Goal: Transaction & Acquisition: Purchase product/service

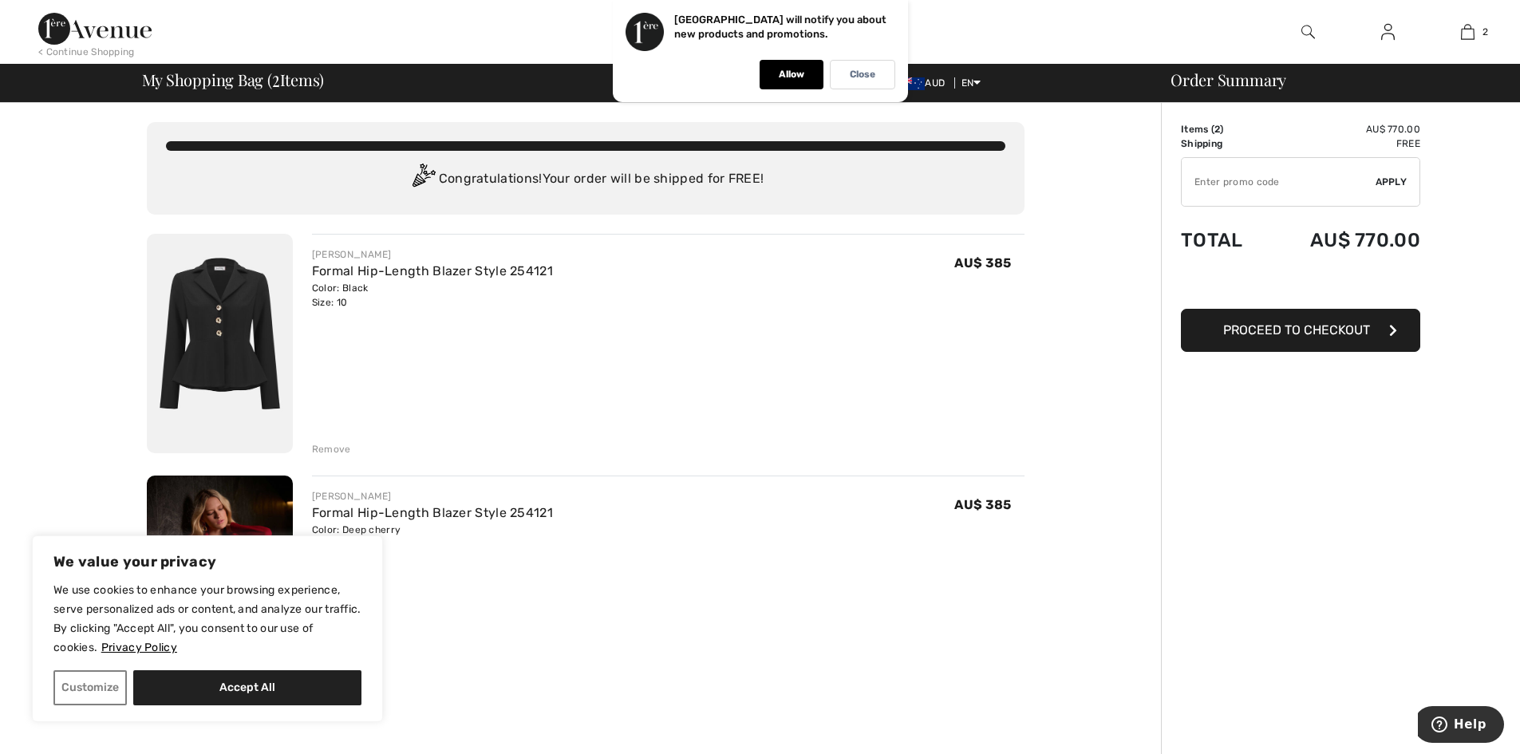
click at [669, 377] on div "JOSEPH RIBKOFF Formal Hip-Length Blazer Style 254121 Color: Black Size: 10 Fina…" at bounding box center [668, 345] width 712 height 223
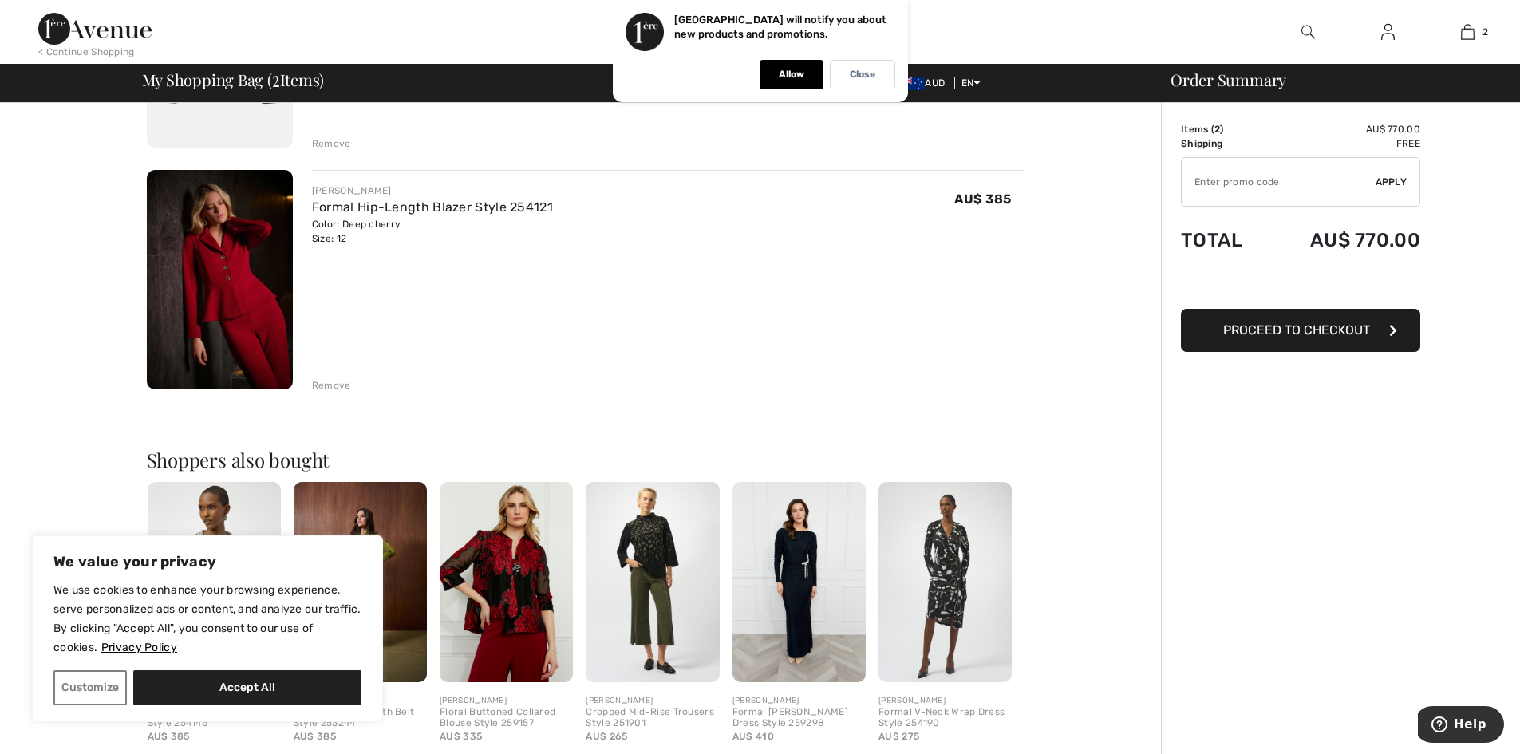
scroll to position [314, 0]
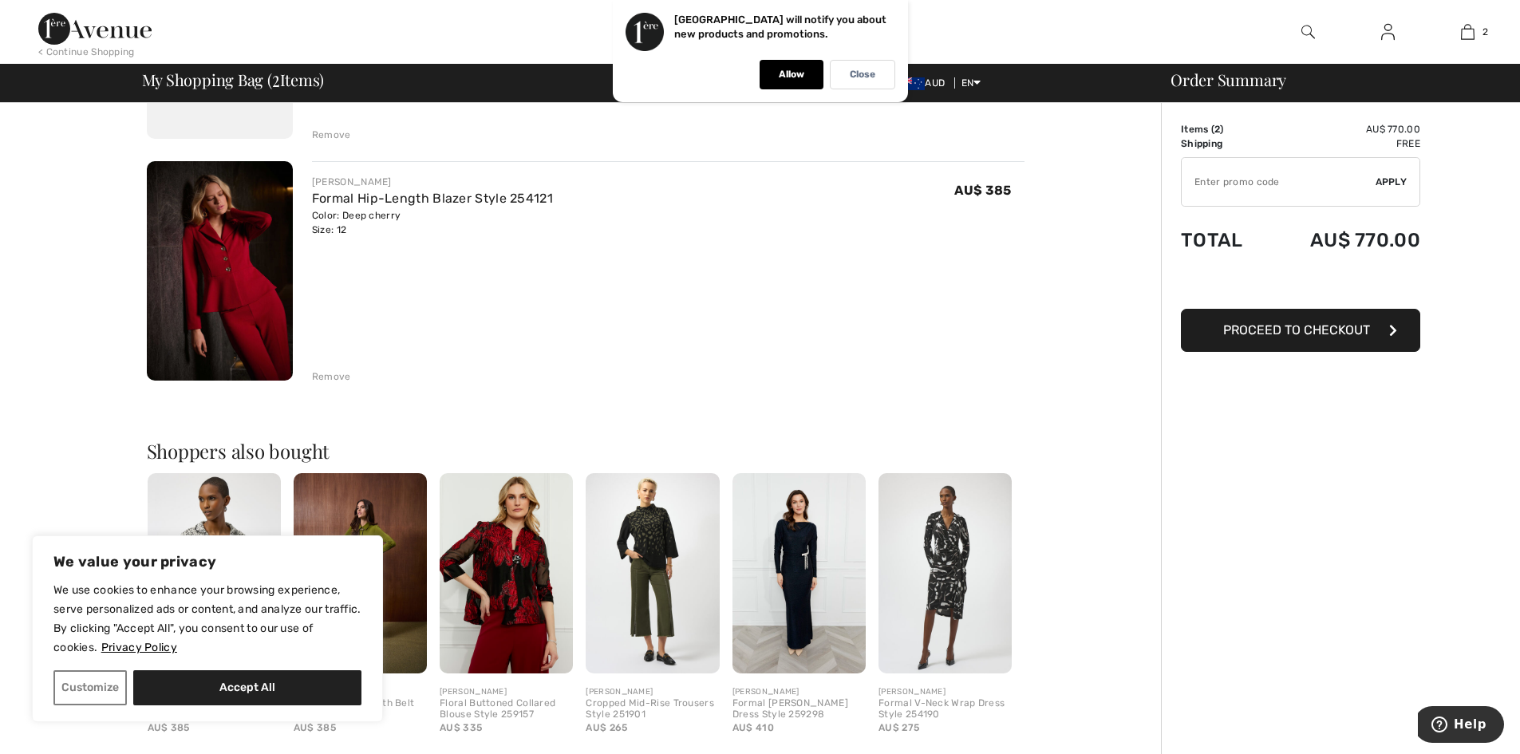
click at [233, 260] on img at bounding box center [220, 270] width 146 height 219
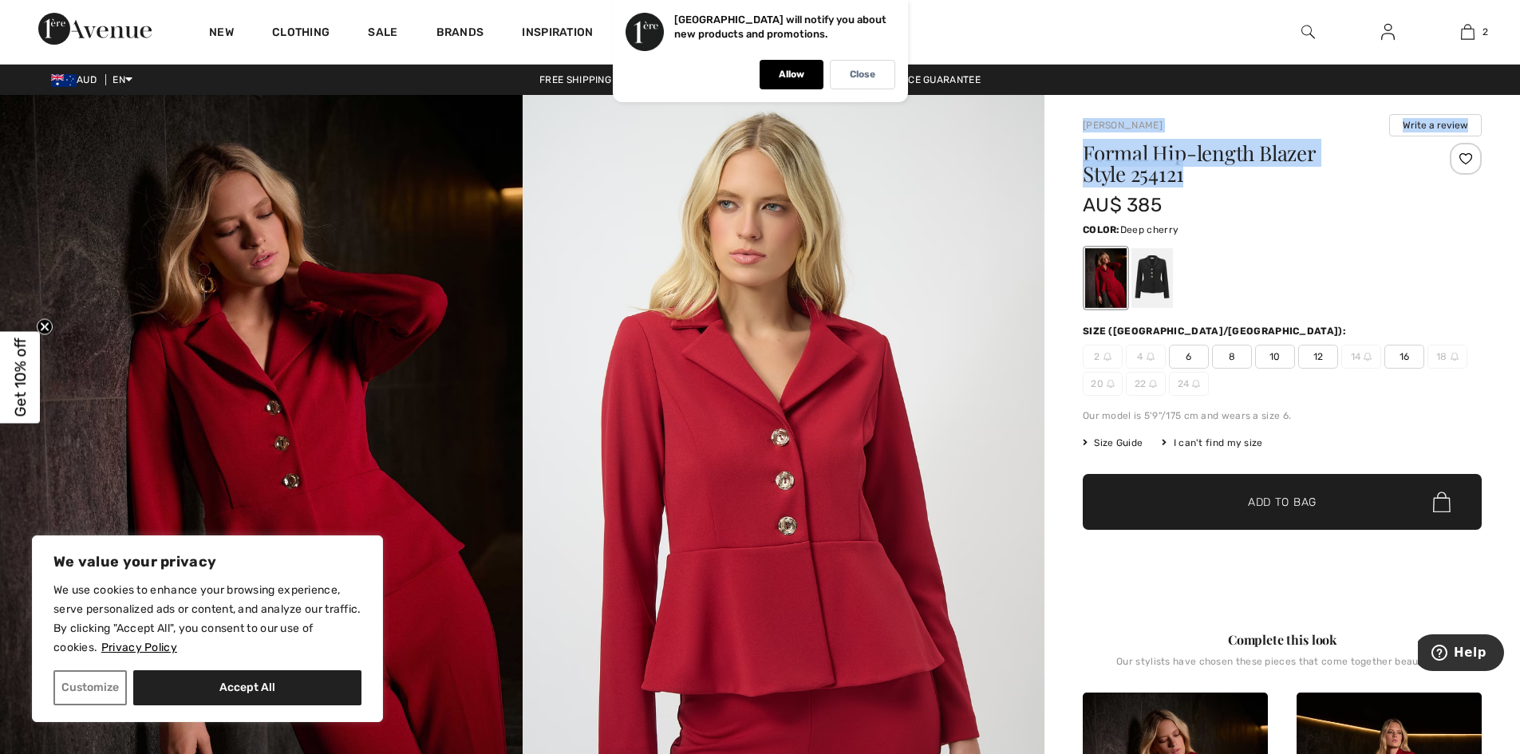
drag, startPoint x: 1077, startPoint y: 120, endPoint x: 1238, endPoint y: 176, distance: 170.6
copy div "Joseph Ribkoff Write a review Formal Hip-length Blazer Style 254121"
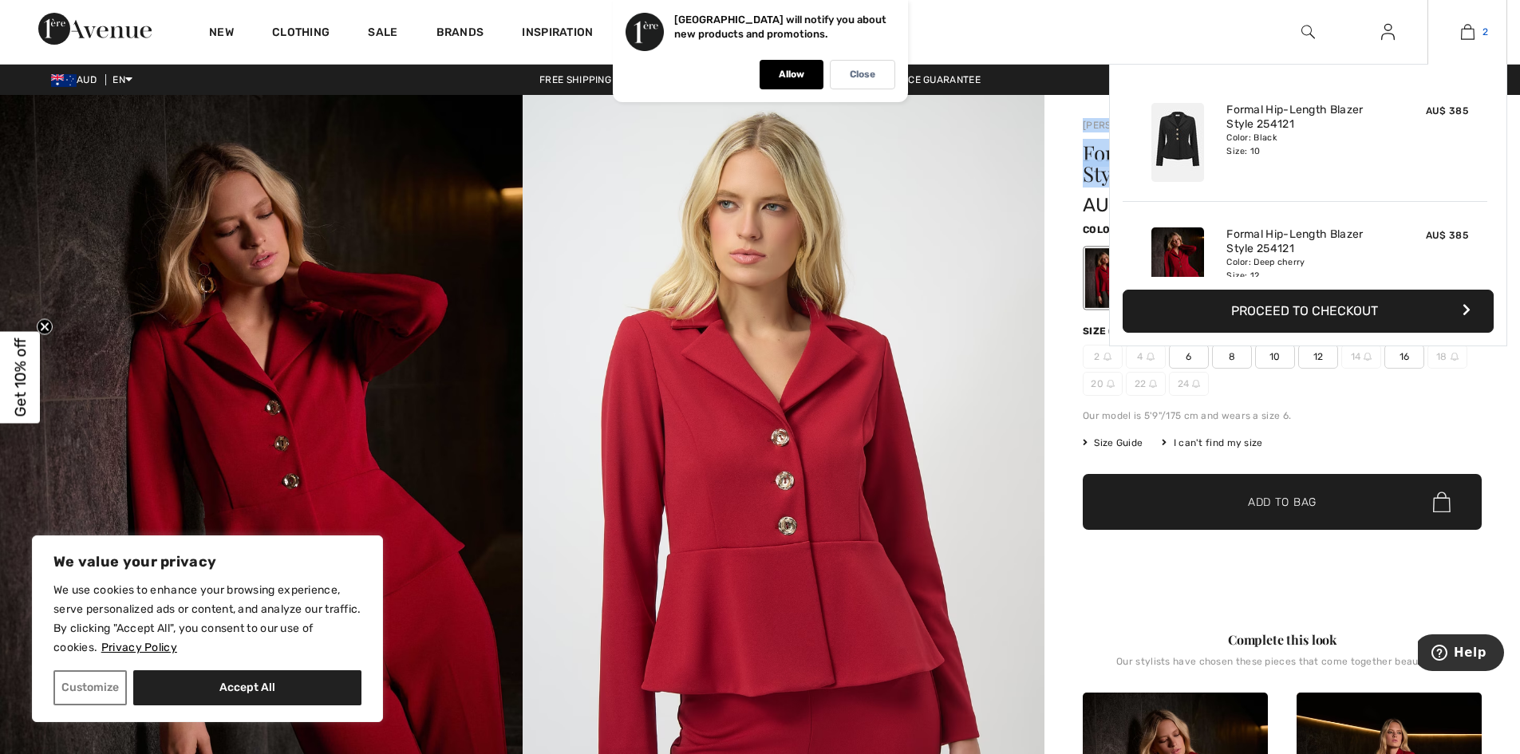
click at [1473, 29] on img at bounding box center [1468, 31] width 14 height 19
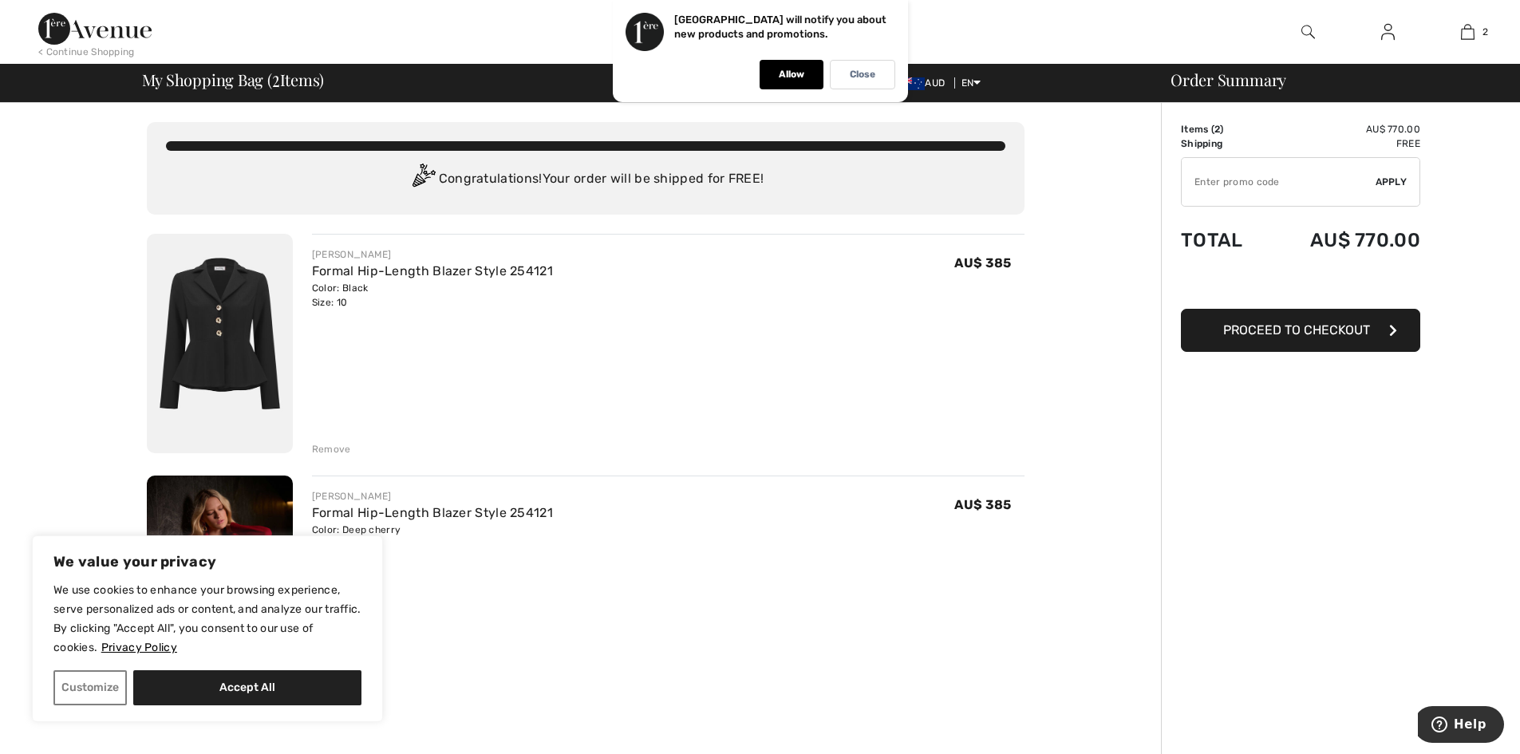
click at [336, 450] on div "Remove" at bounding box center [331, 449] width 39 height 14
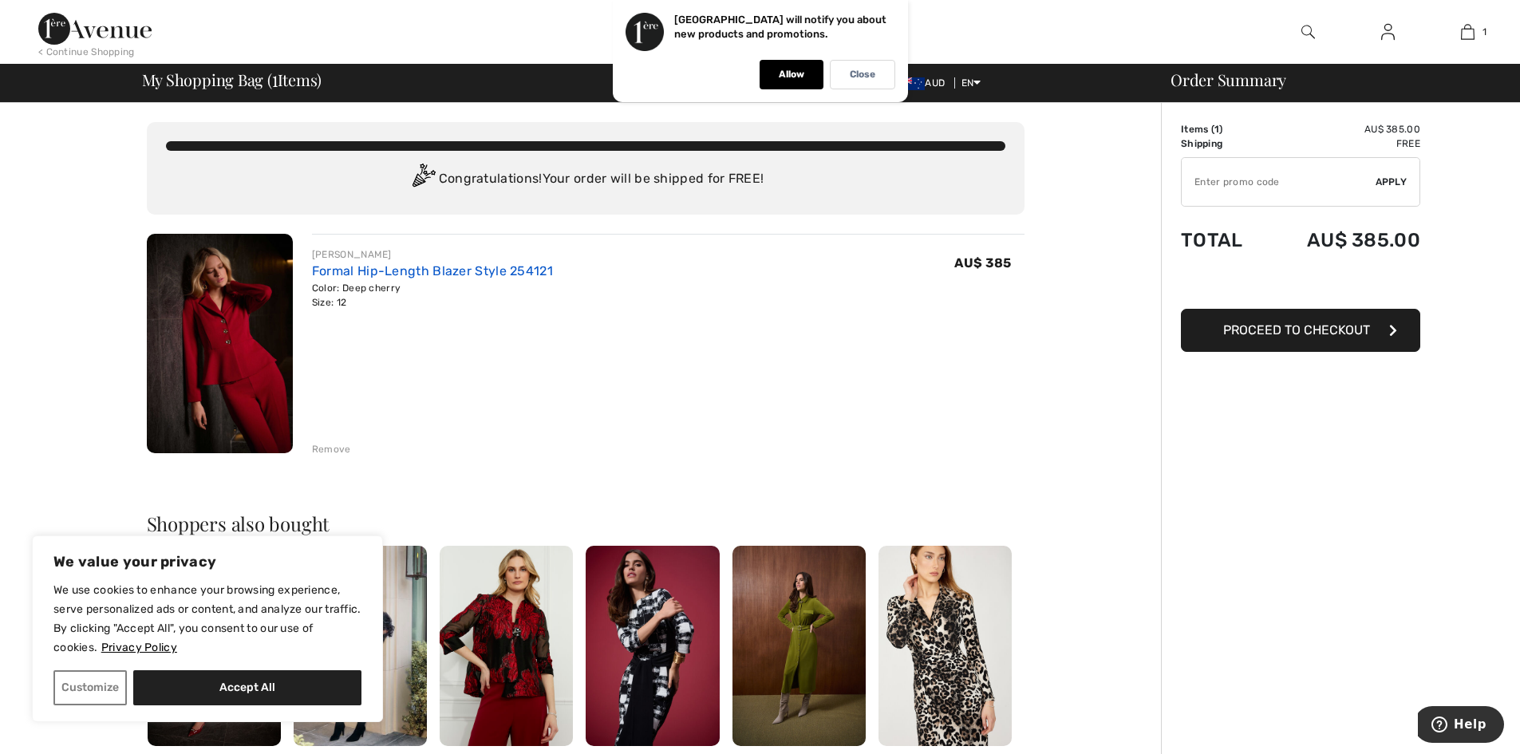
click at [357, 265] on link "Formal Hip-Length Blazer Style 254121" at bounding box center [432, 270] width 241 height 15
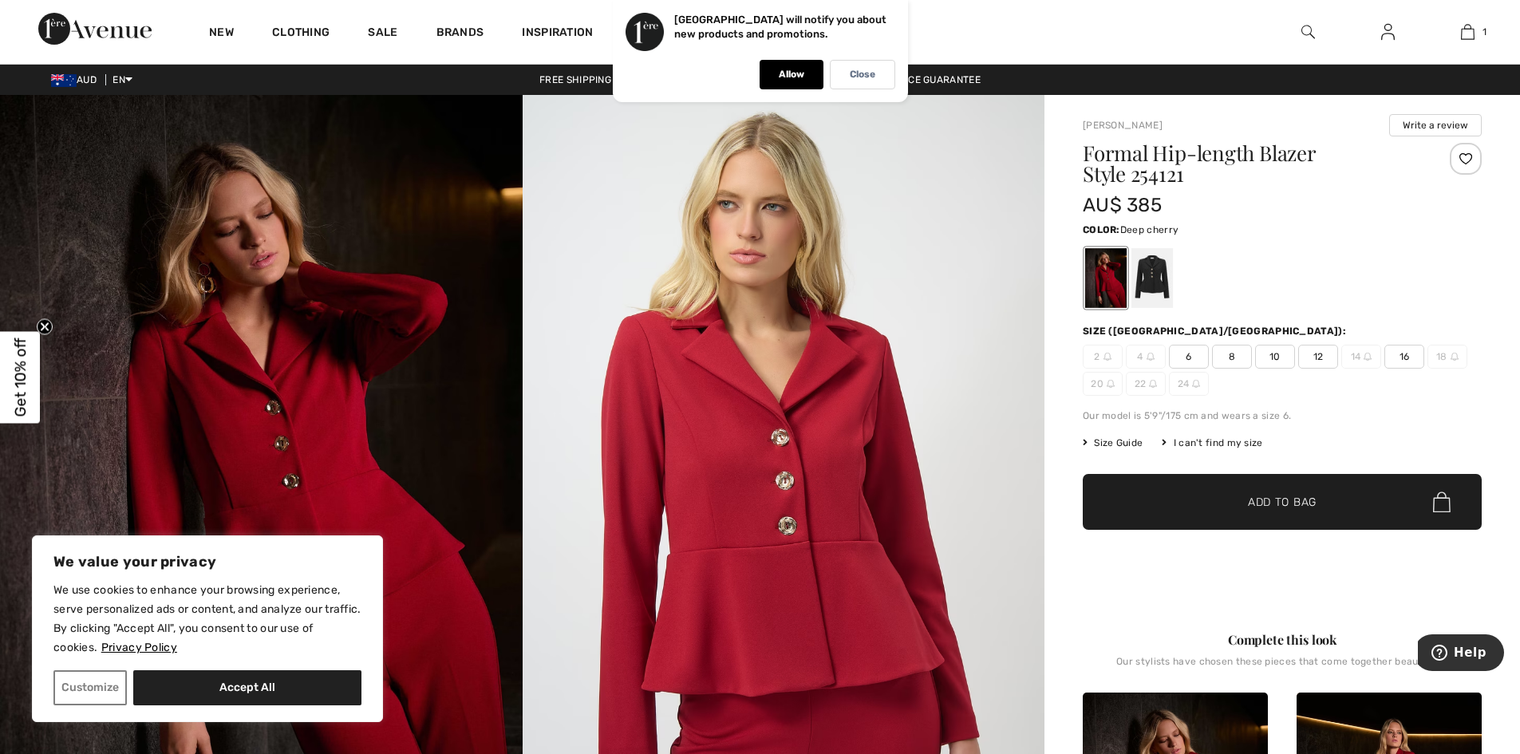
click at [1278, 355] on span "10" at bounding box center [1275, 357] width 40 height 24
click at [1108, 287] on div at bounding box center [1105, 278] width 41 height 60
click at [1271, 507] on span "Add to Bag" at bounding box center [1282, 502] width 69 height 17
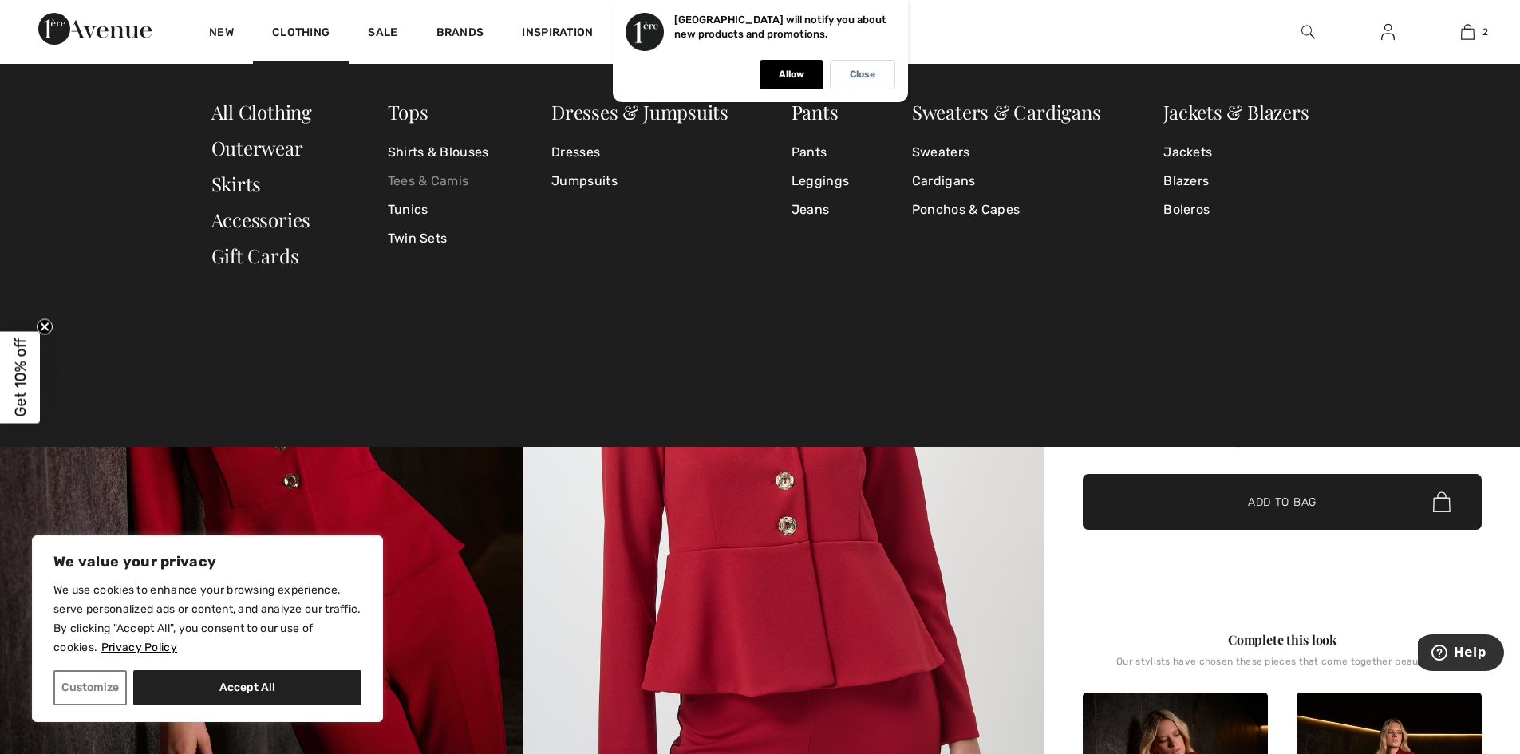
click at [420, 180] on link "Tees & Camis" at bounding box center [438, 181] width 101 height 29
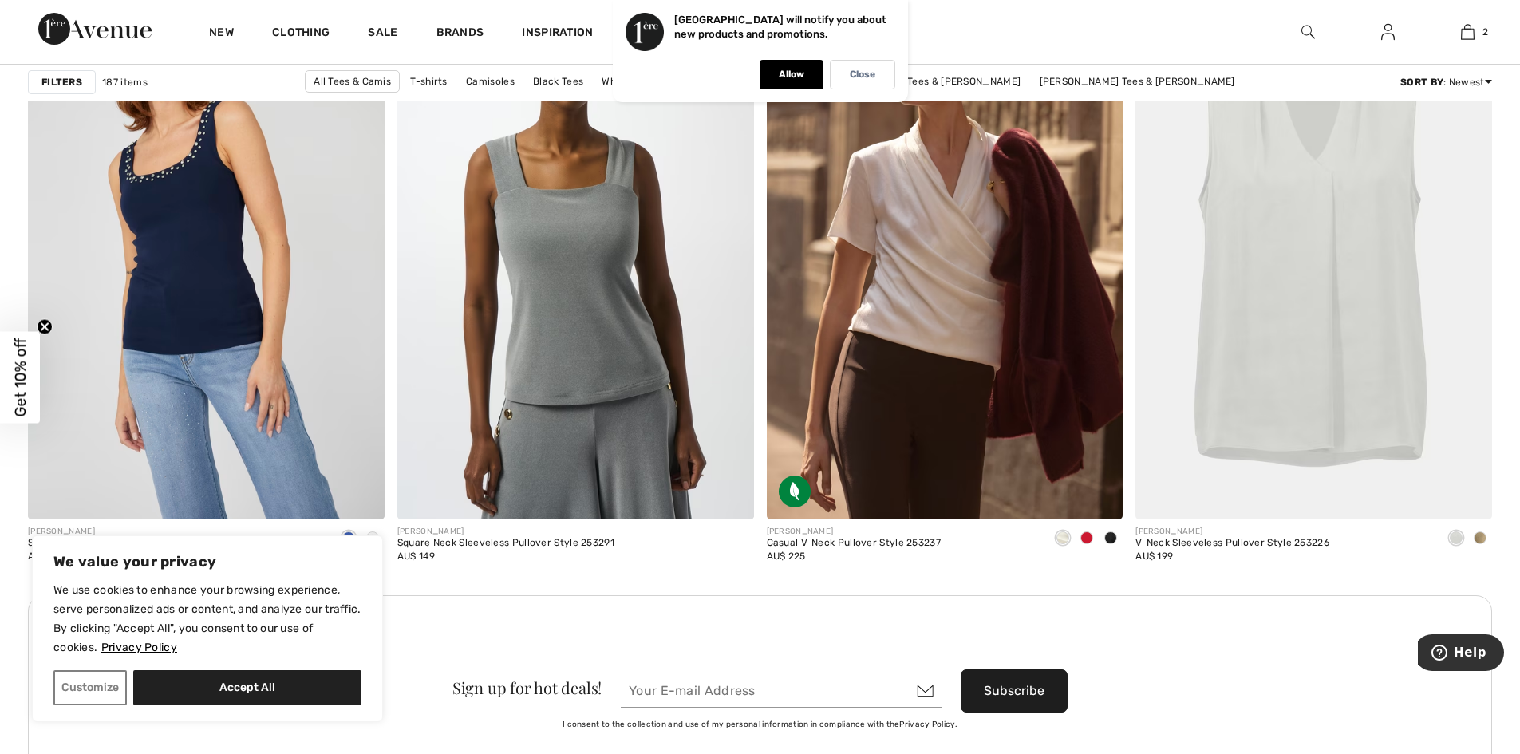
scroll to position [4064, 0]
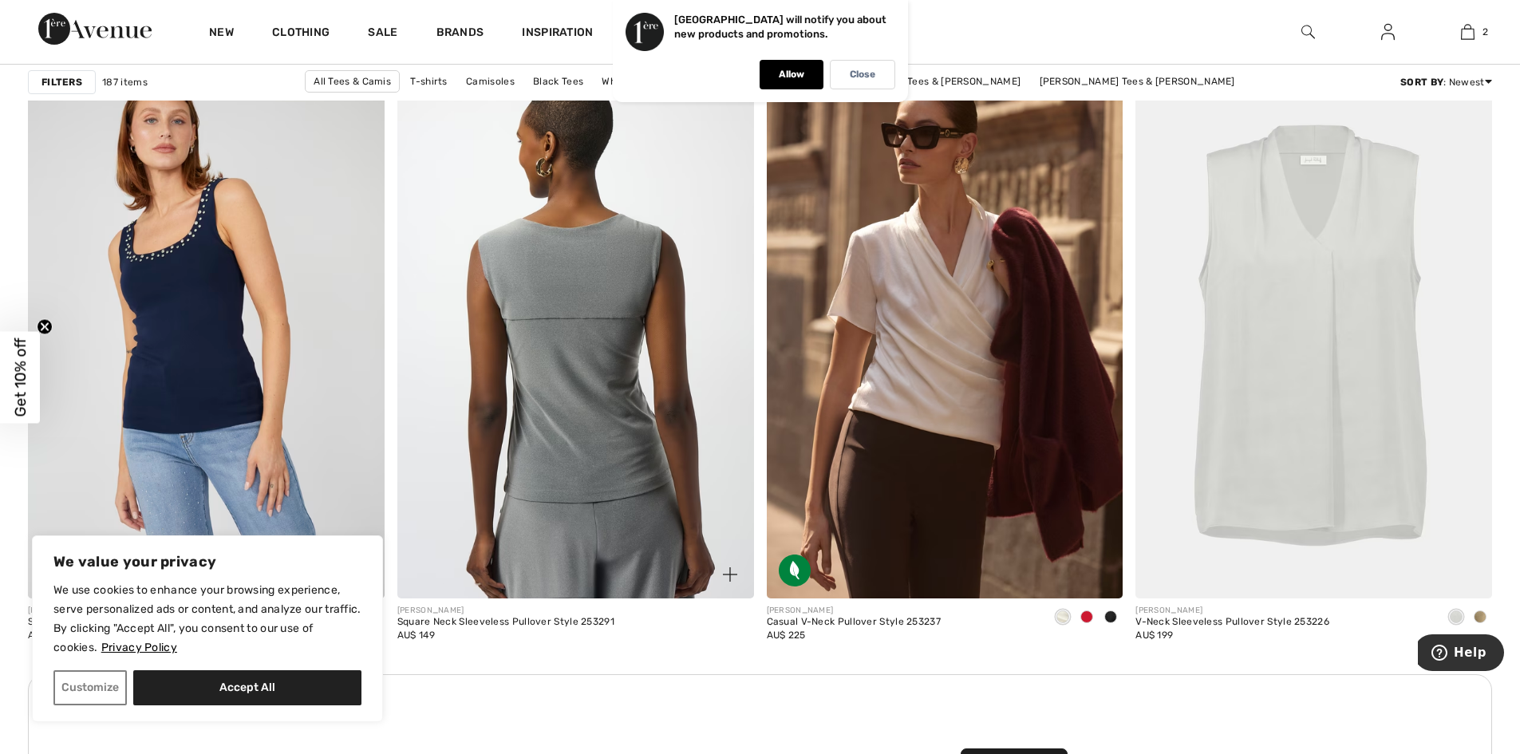
click at [536, 324] on img at bounding box center [575, 331] width 357 height 535
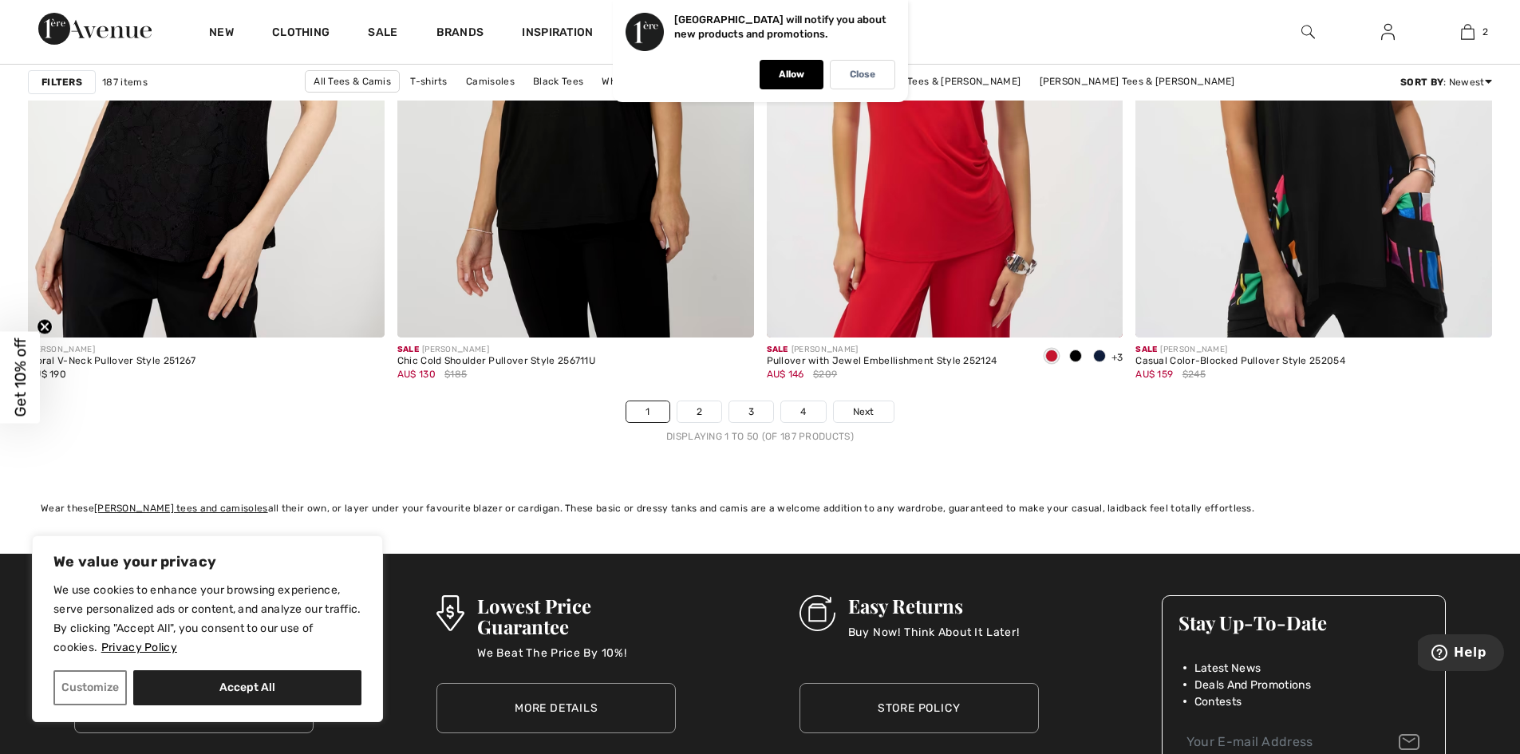
scroll to position [9112, 0]
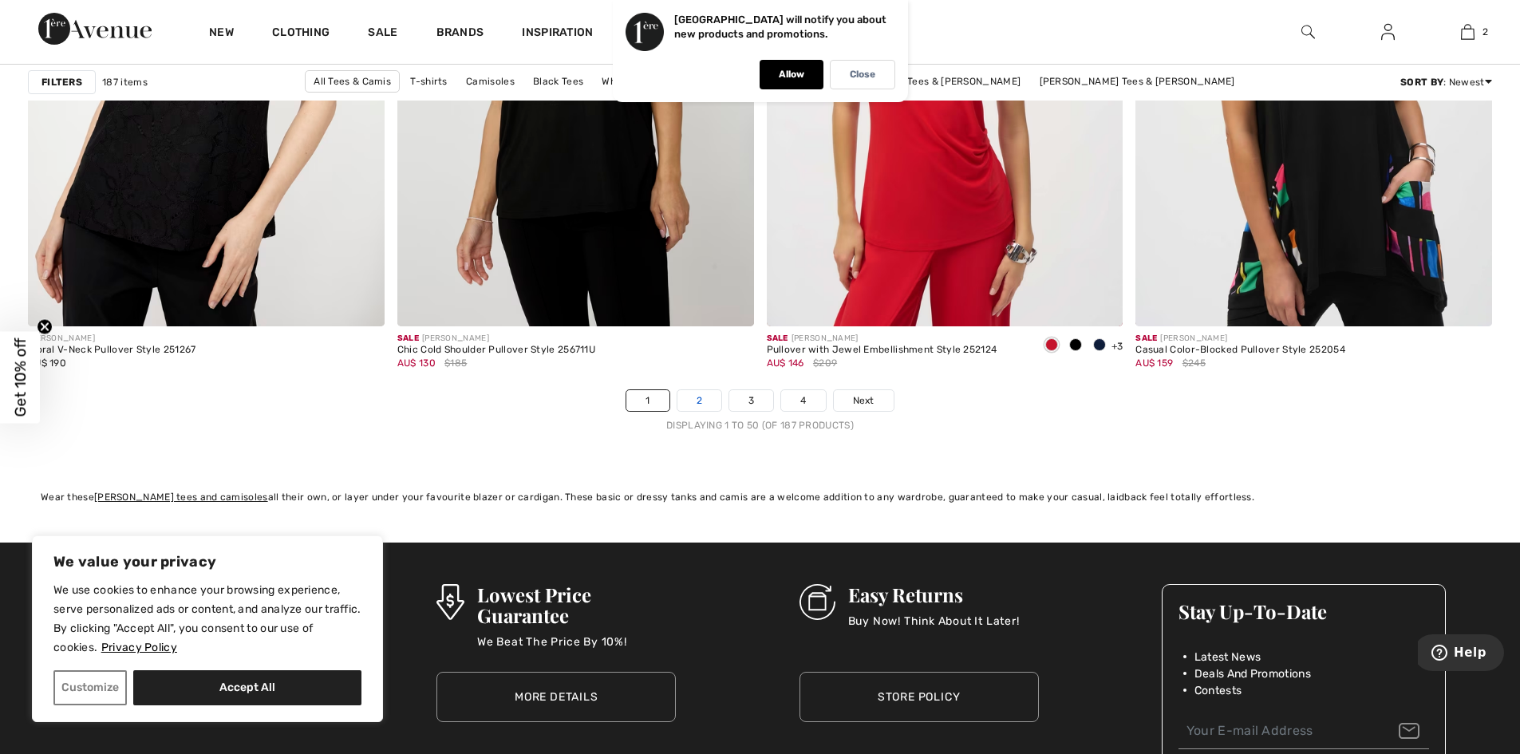
click at [700, 400] on link "2" at bounding box center [699, 400] width 44 height 21
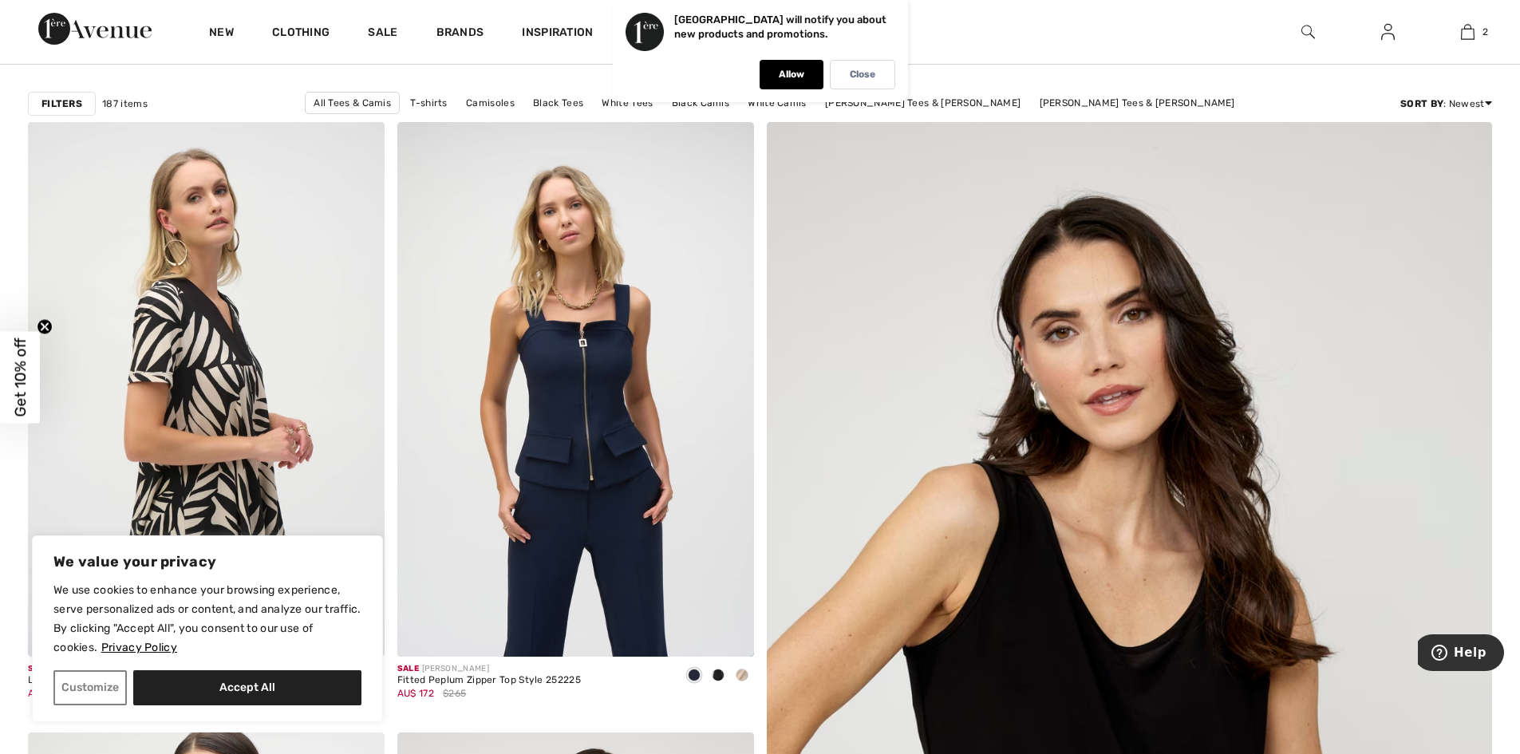
scroll to position [249, 0]
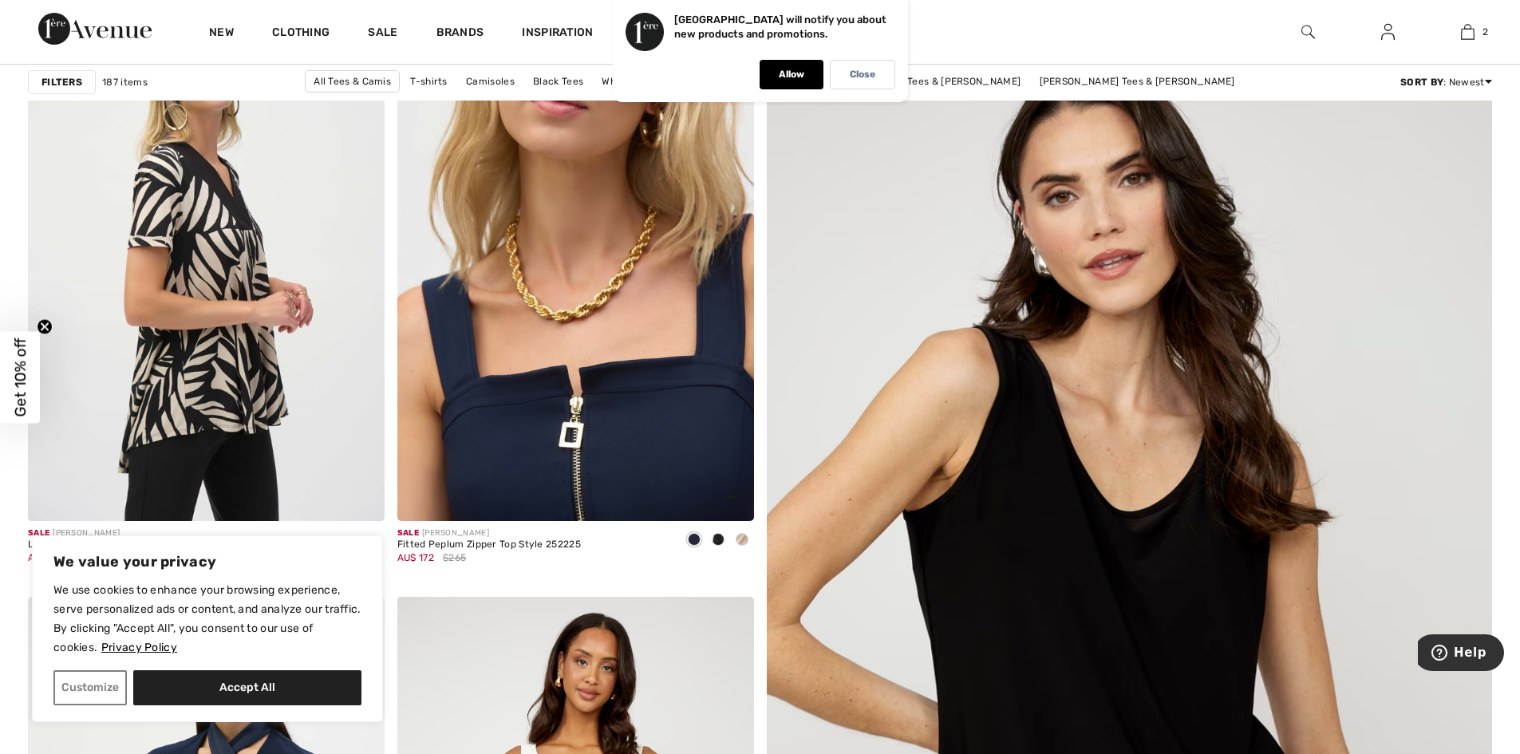
click at [578, 292] on img at bounding box center [575, 253] width 357 height 535
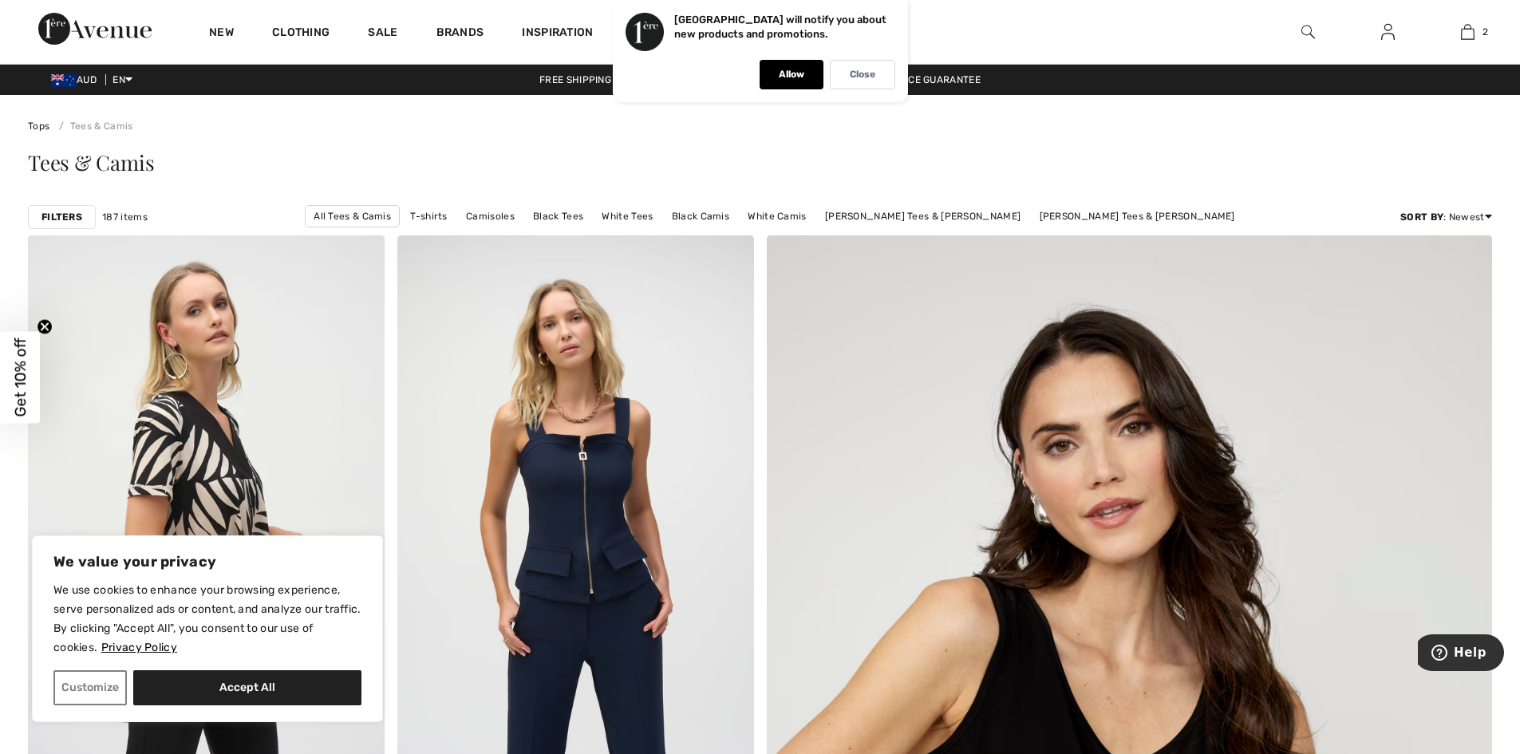
click at [949, 148] on div "Tees & Camis" at bounding box center [760, 165] width 1464 height 65
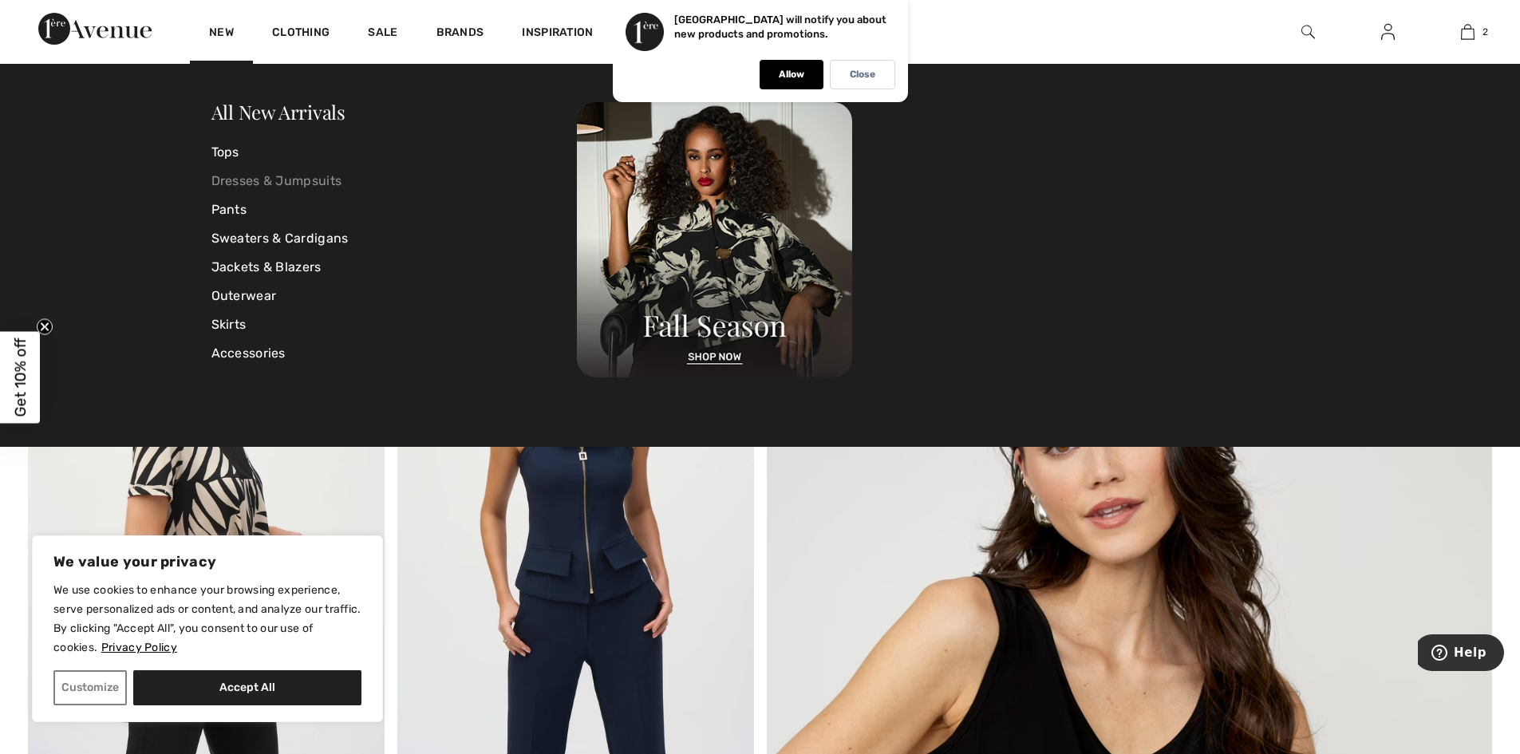
click at [471, 176] on link "Dresses & Jumpsuits" at bounding box center [394, 181] width 366 height 29
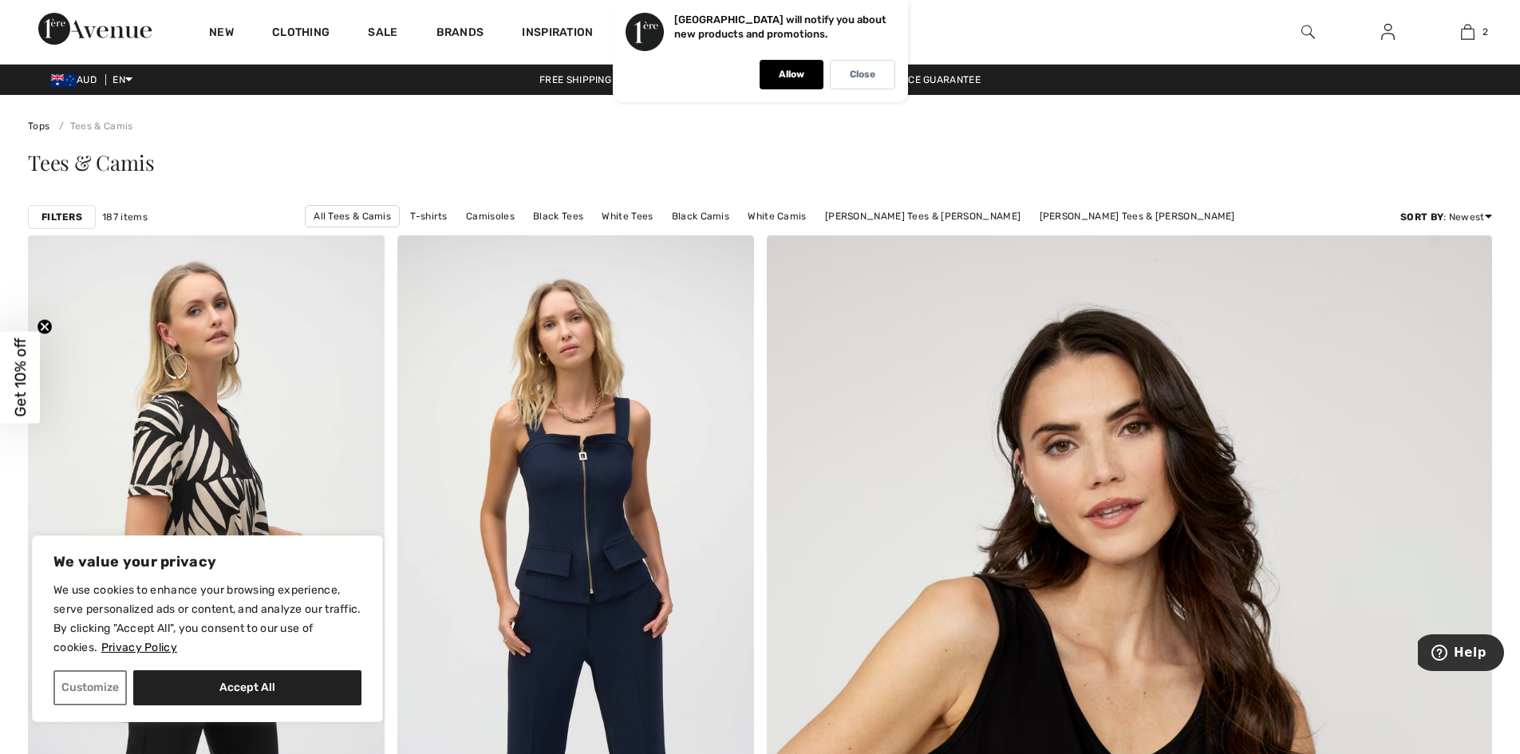
click at [1301, 30] on img at bounding box center [1308, 31] width 14 height 19
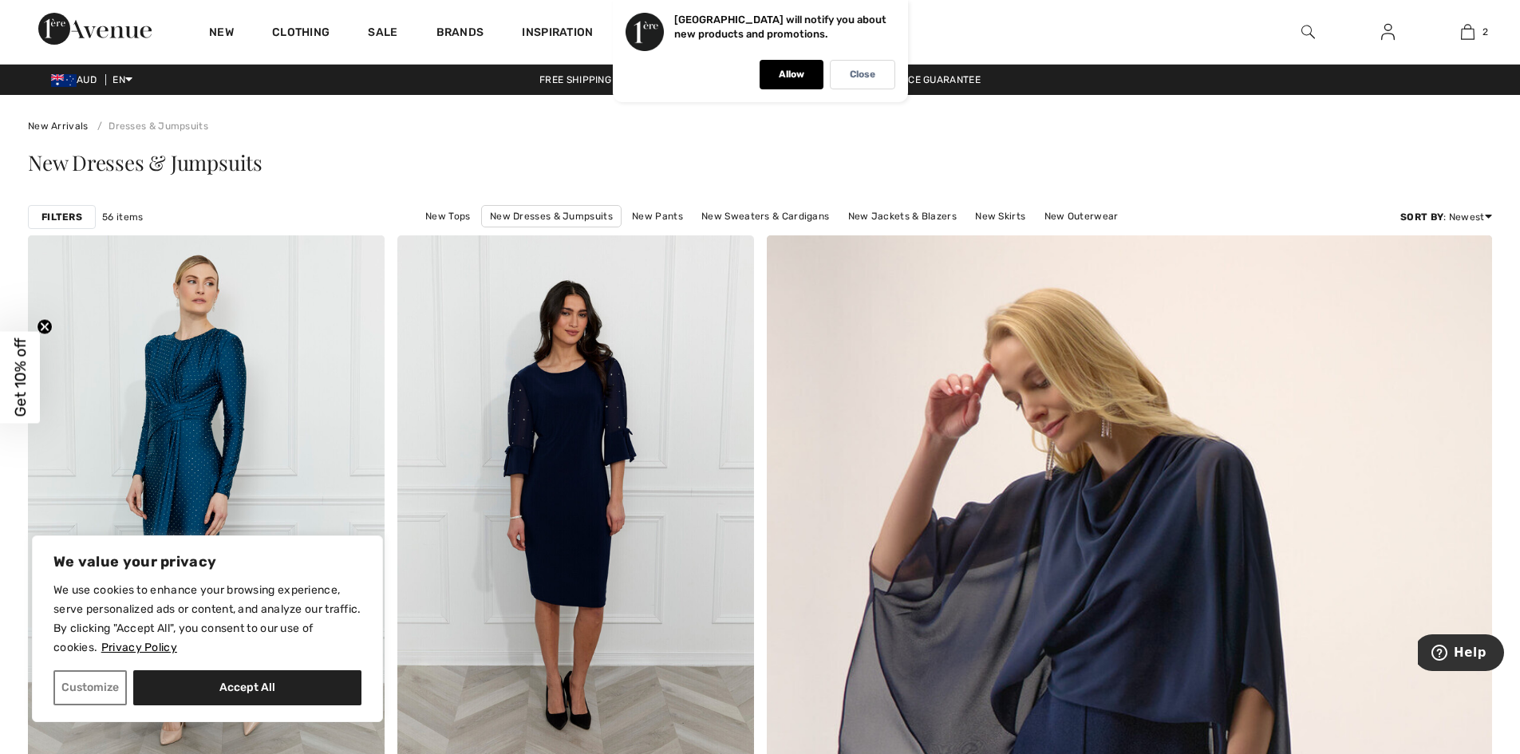
click at [1313, 30] on img at bounding box center [1308, 31] width 14 height 19
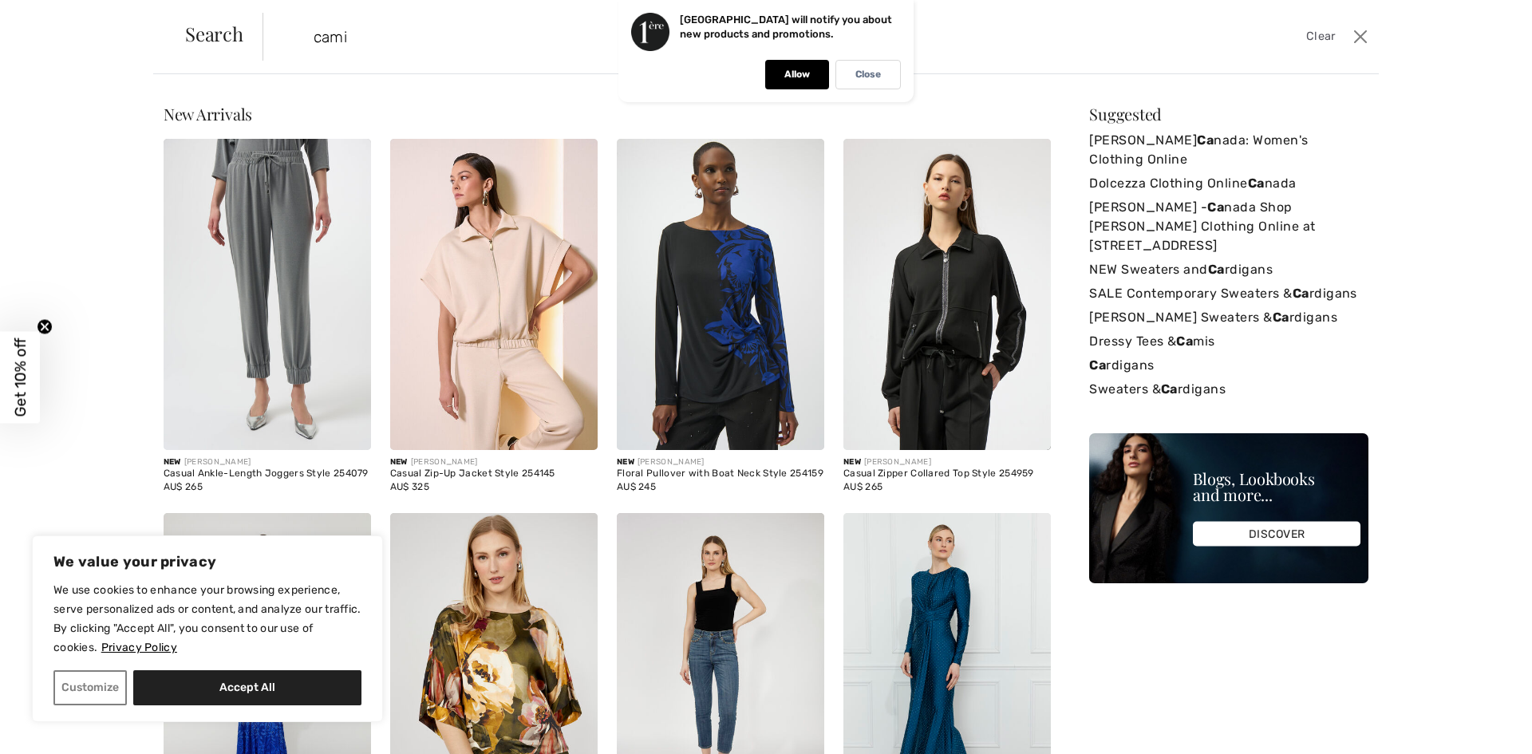
type input "cami"
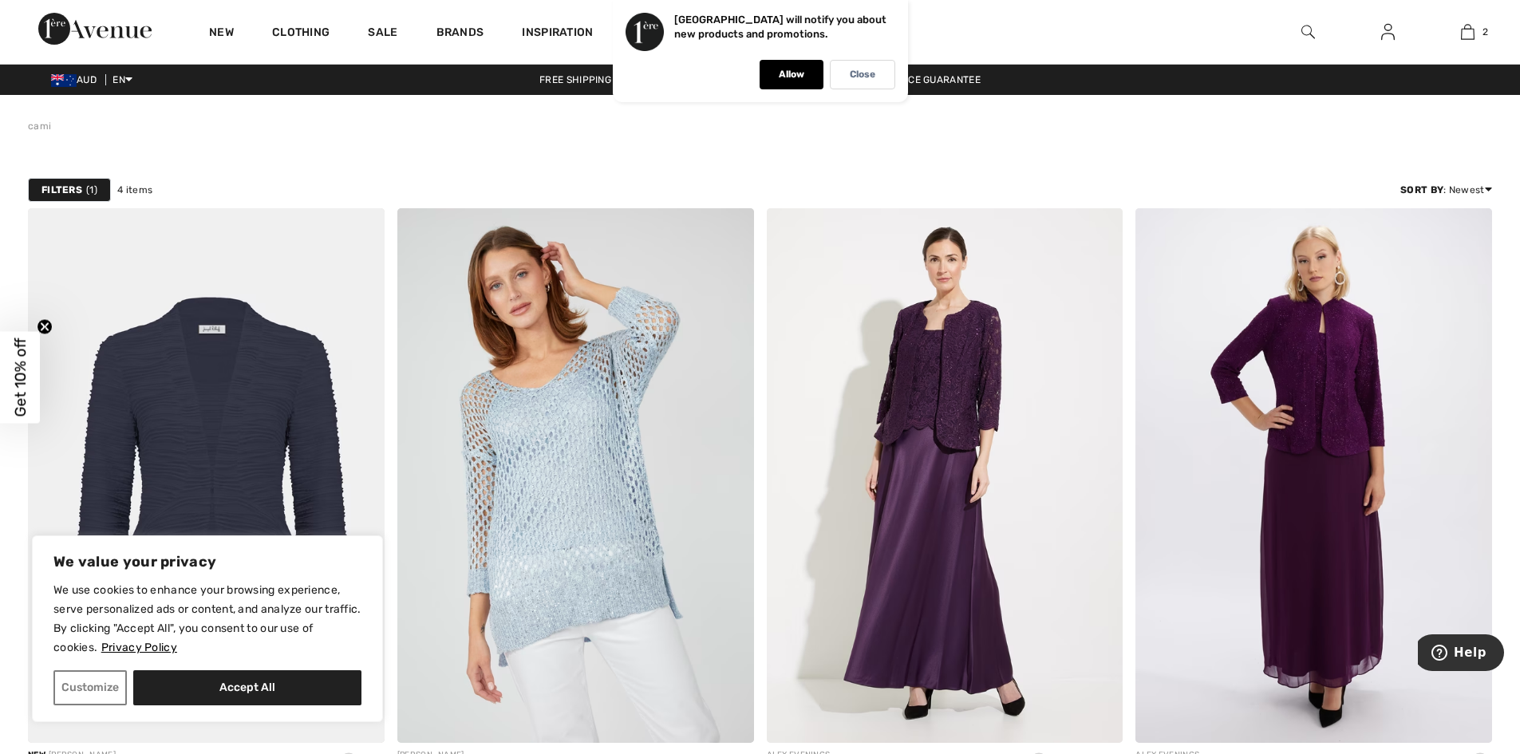
click at [1319, 22] on div at bounding box center [1308, 32] width 80 height 64
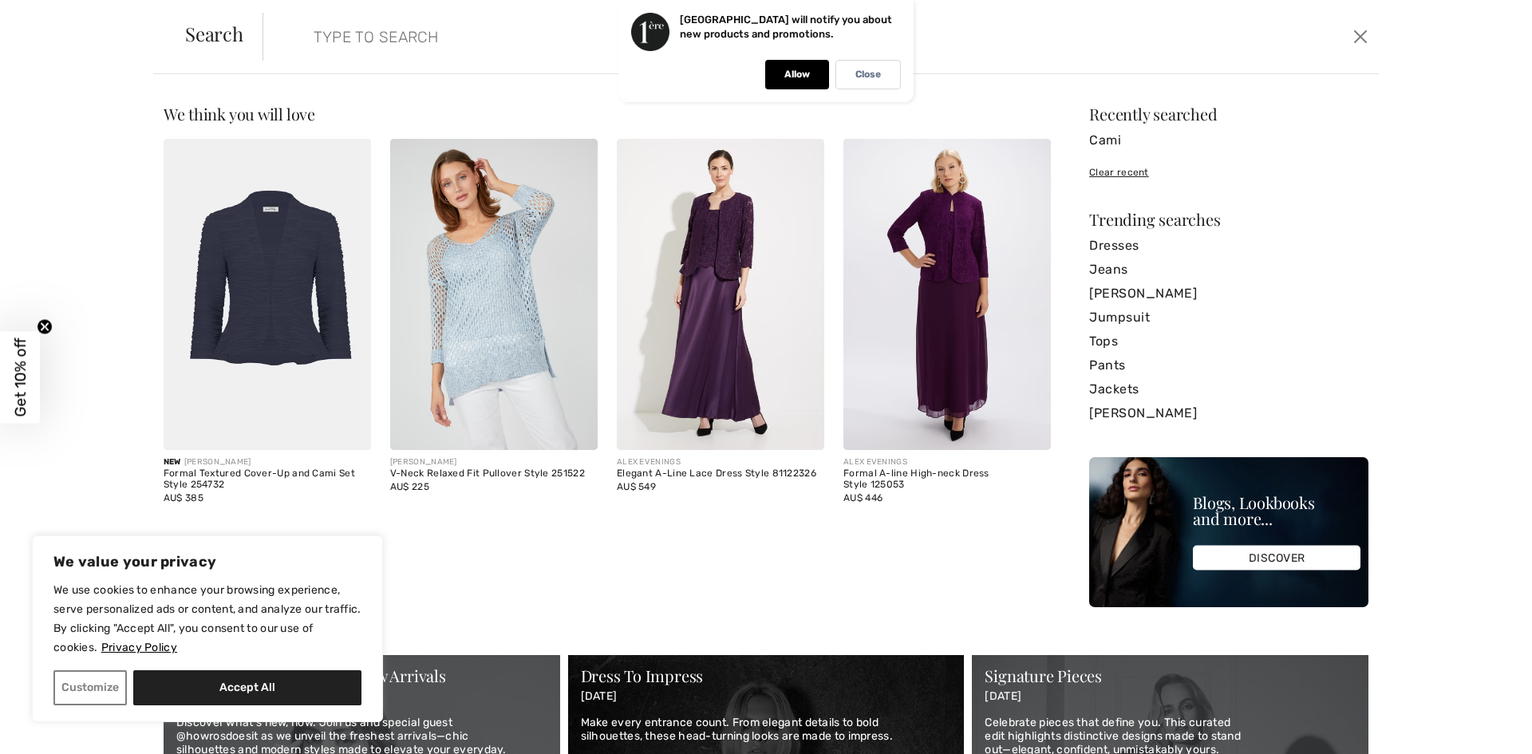
click at [463, 29] on input "search" at bounding box center [694, 37] width 785 height 48
type input "vest"
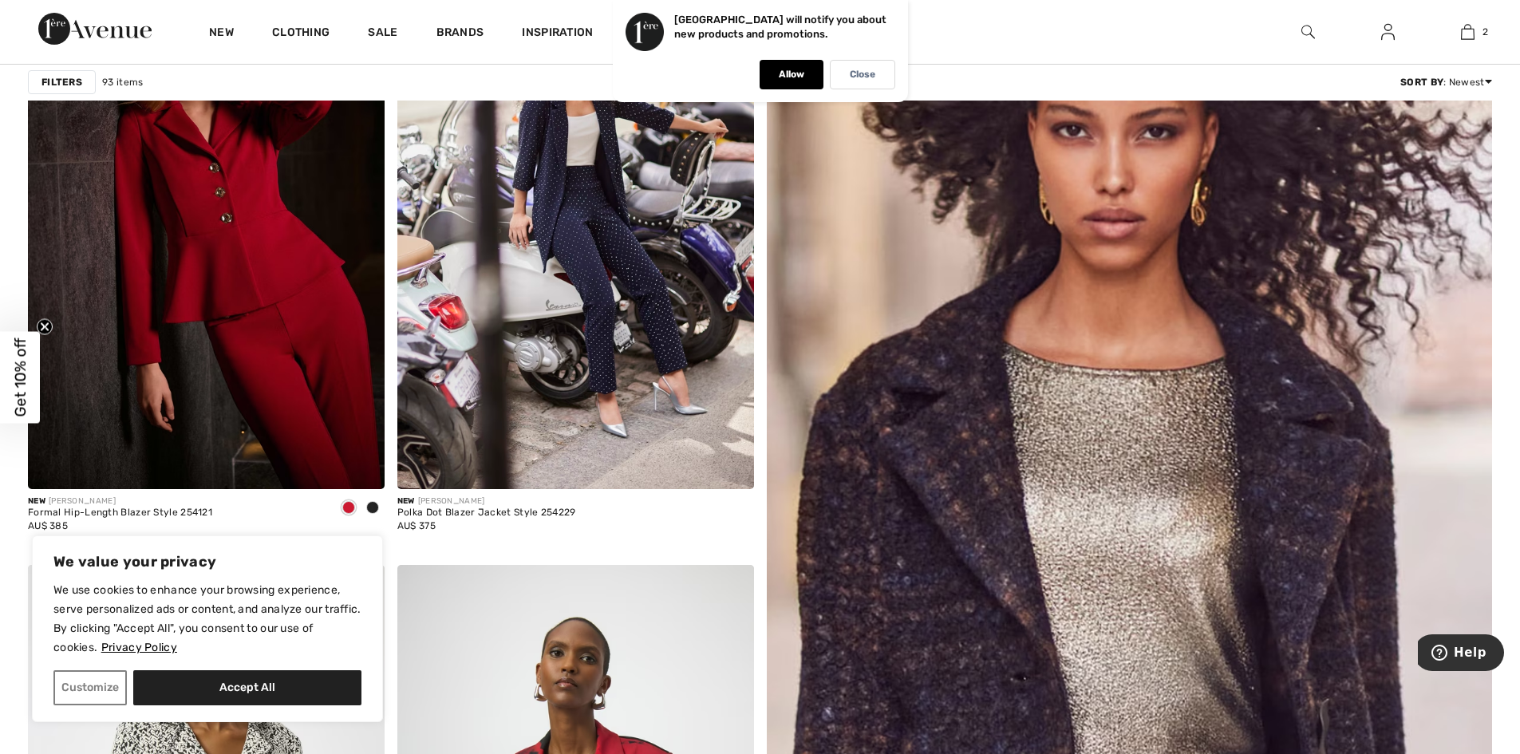
scroll to position [124, 0]
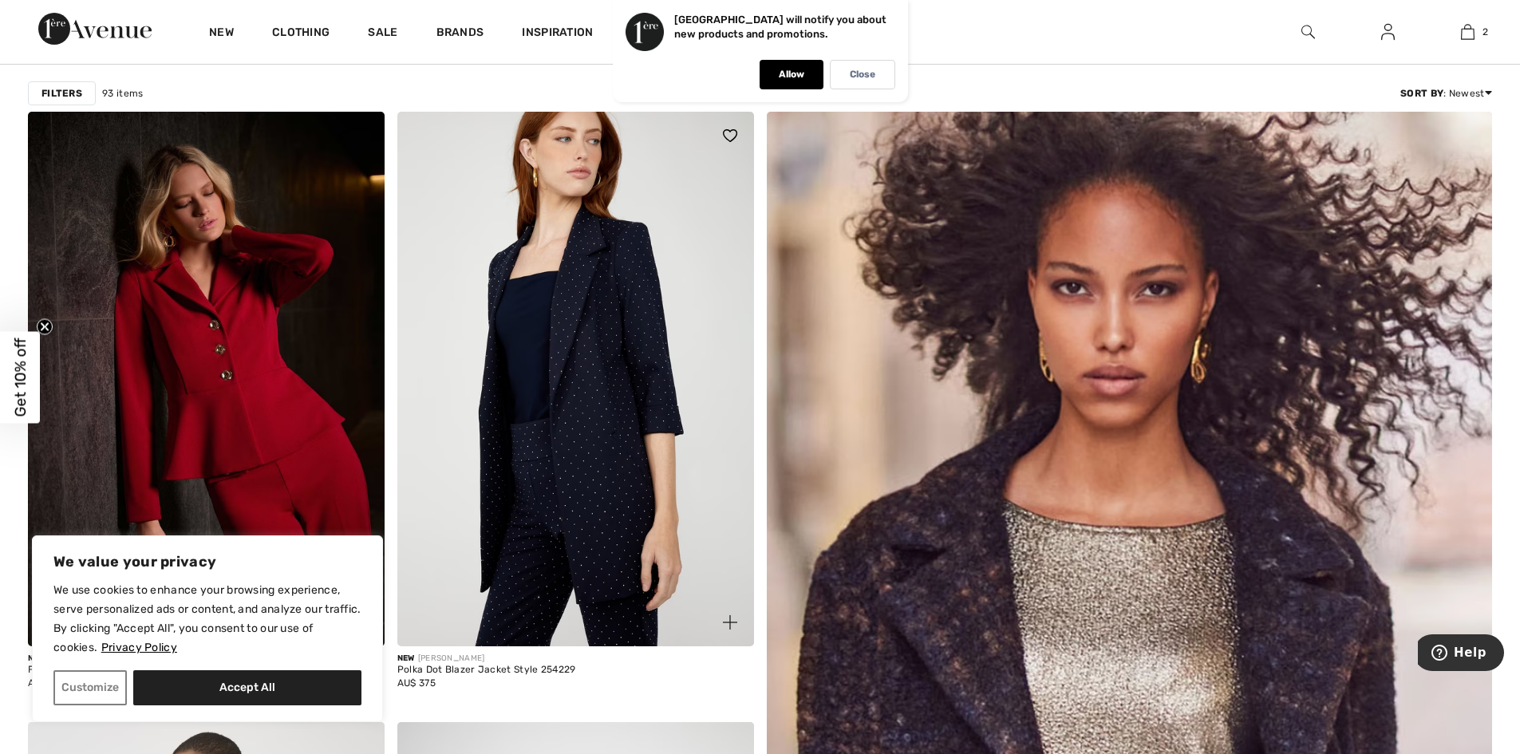
click at [634, 283] on img at bounding box center [575, 379] width 357 height 535
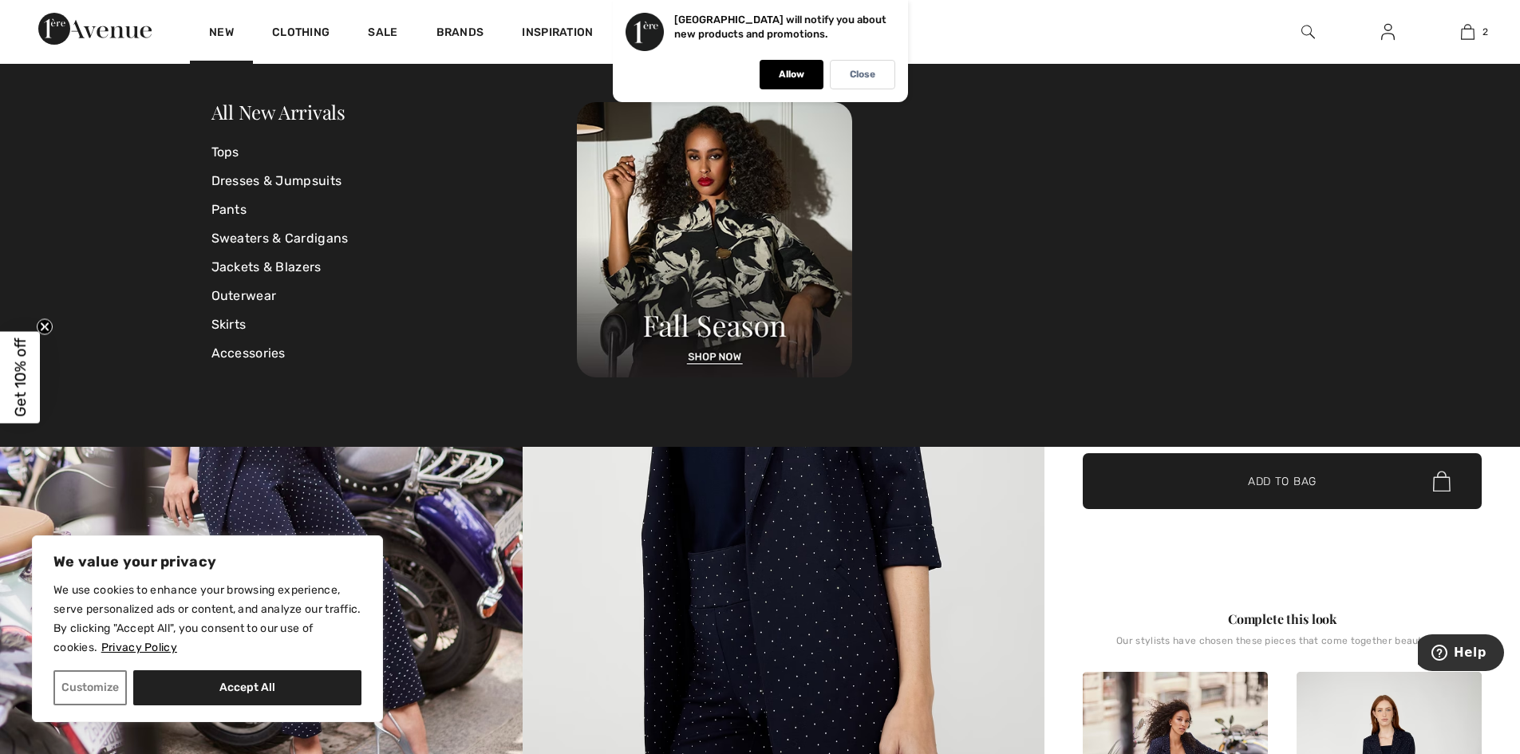
click at [1052, 184] on div at bounding box center [943, 239] width 732 height 275
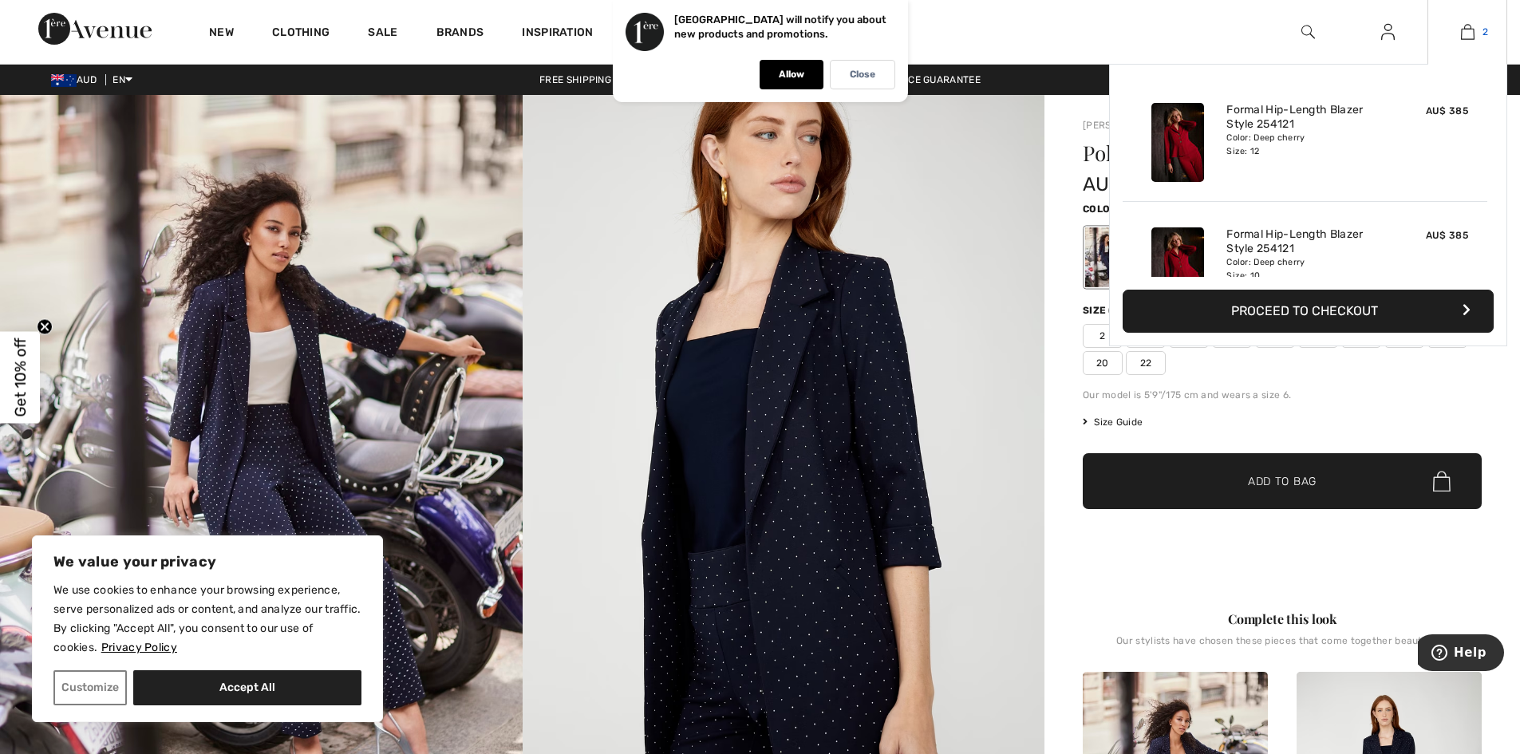
click at [1473, 28] on img at bounding box center [1468, 31] width 14 height 19
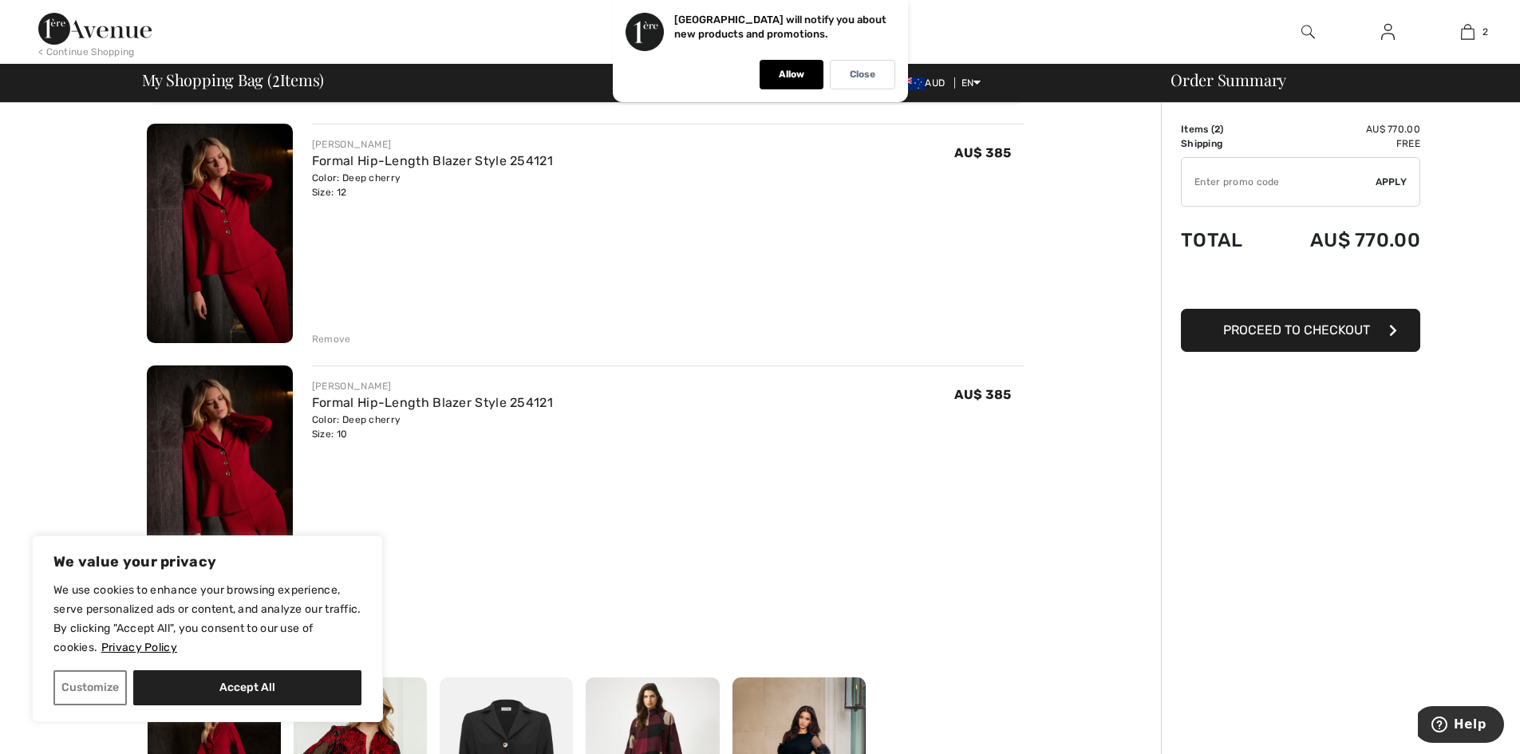
scroll to position [112, 0]
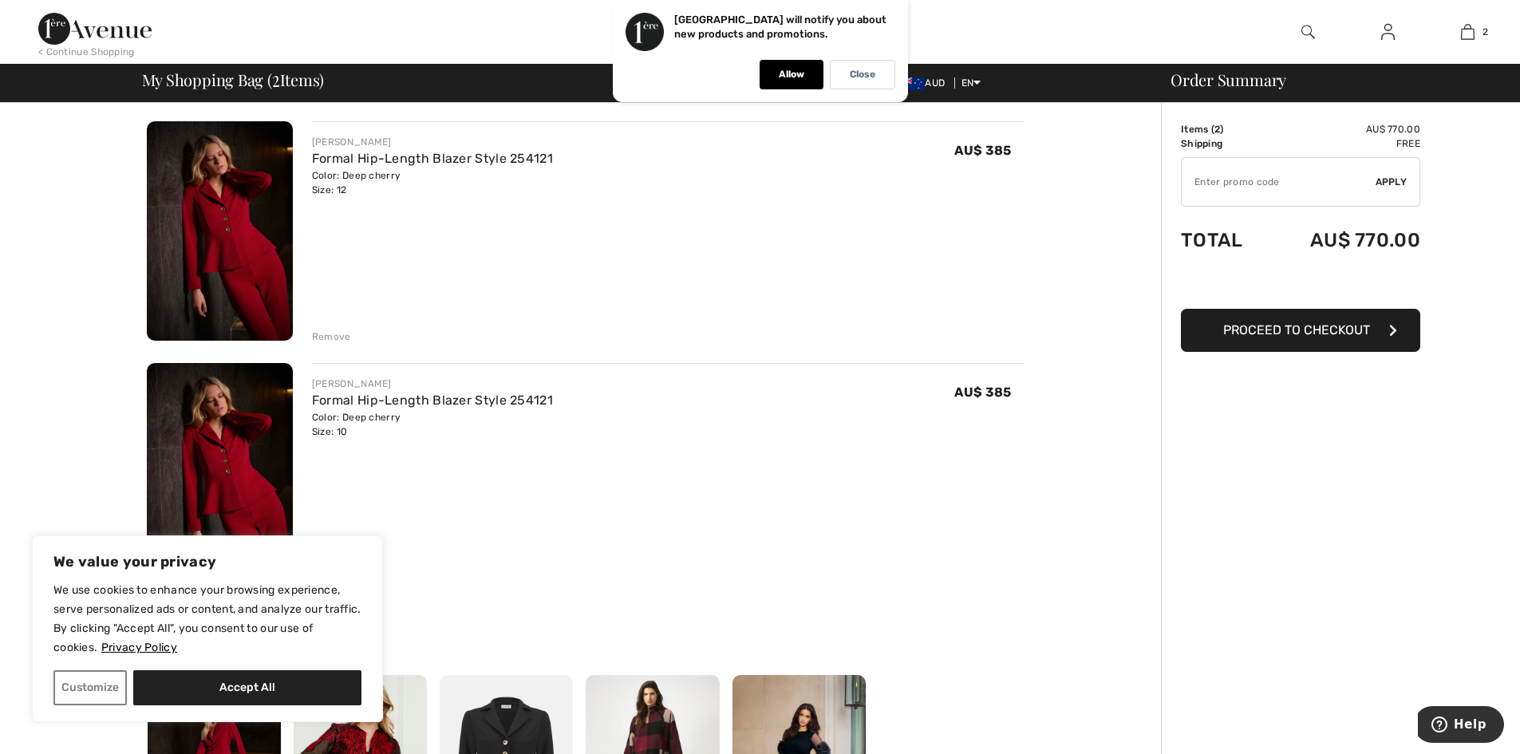
click at [333, 333] on div "Remove" at bounding box center [331, 336] width 39 height 14
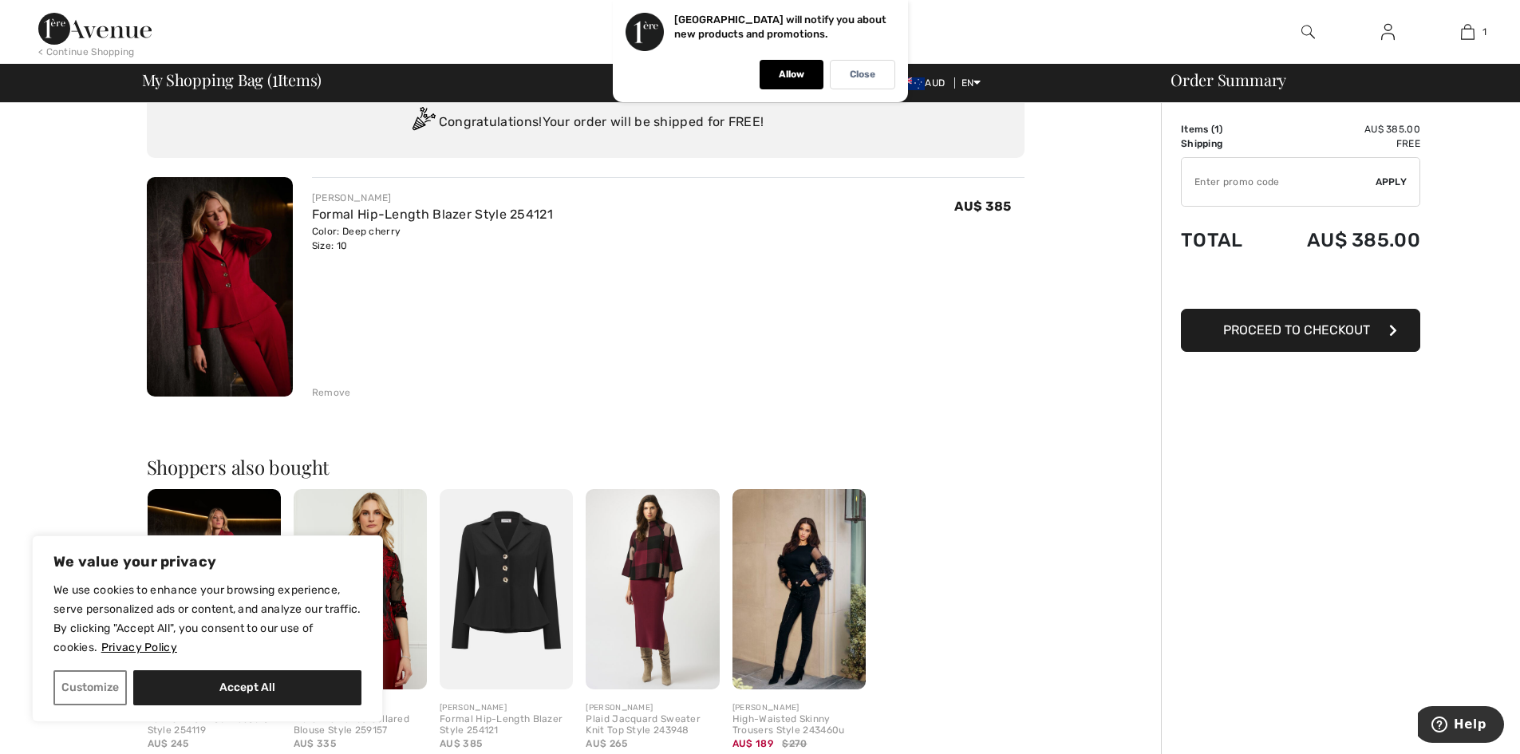
scroll to position [0, 0]
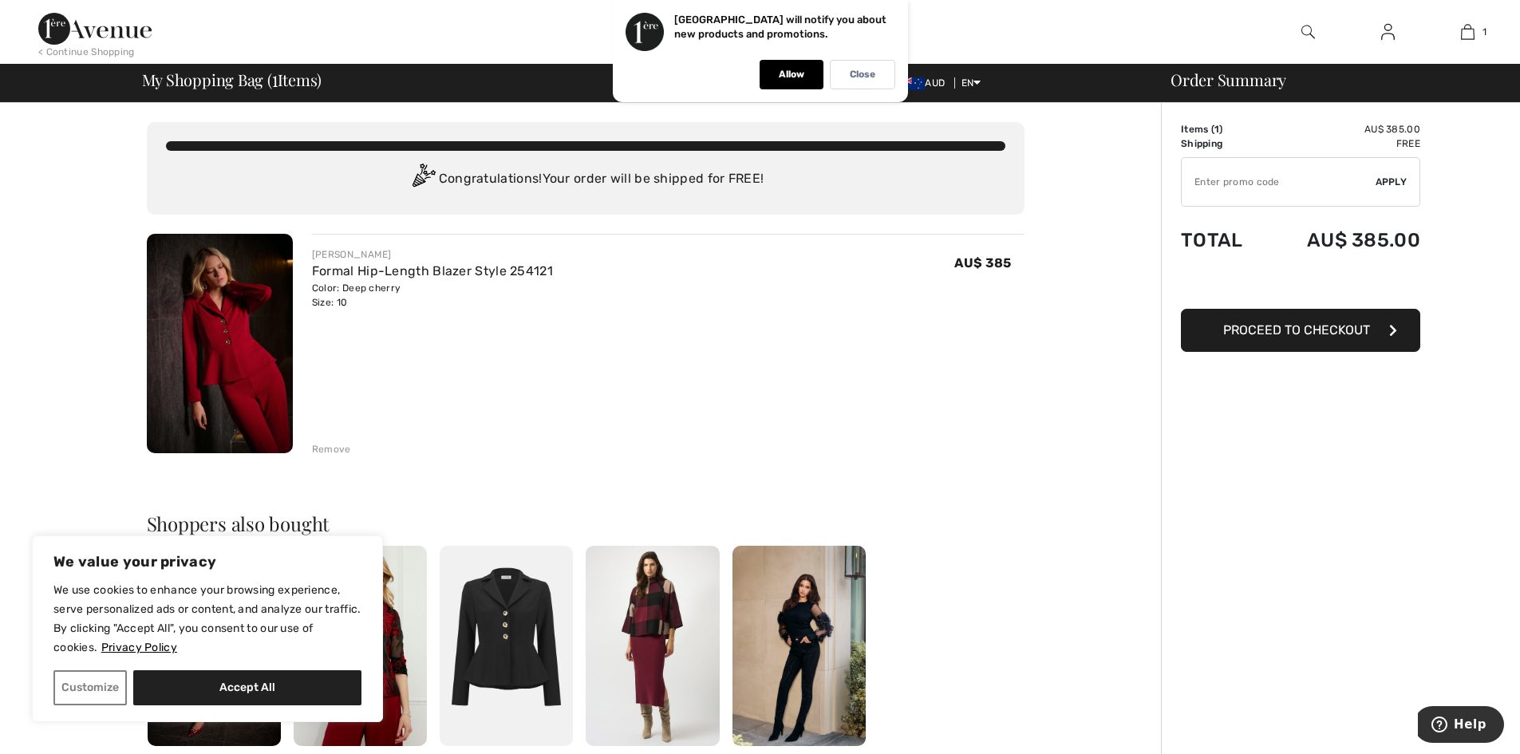
click at [1325, 337] on button "Proceed to Checkout" at bounding box center [1300, 330] width 239 height 43
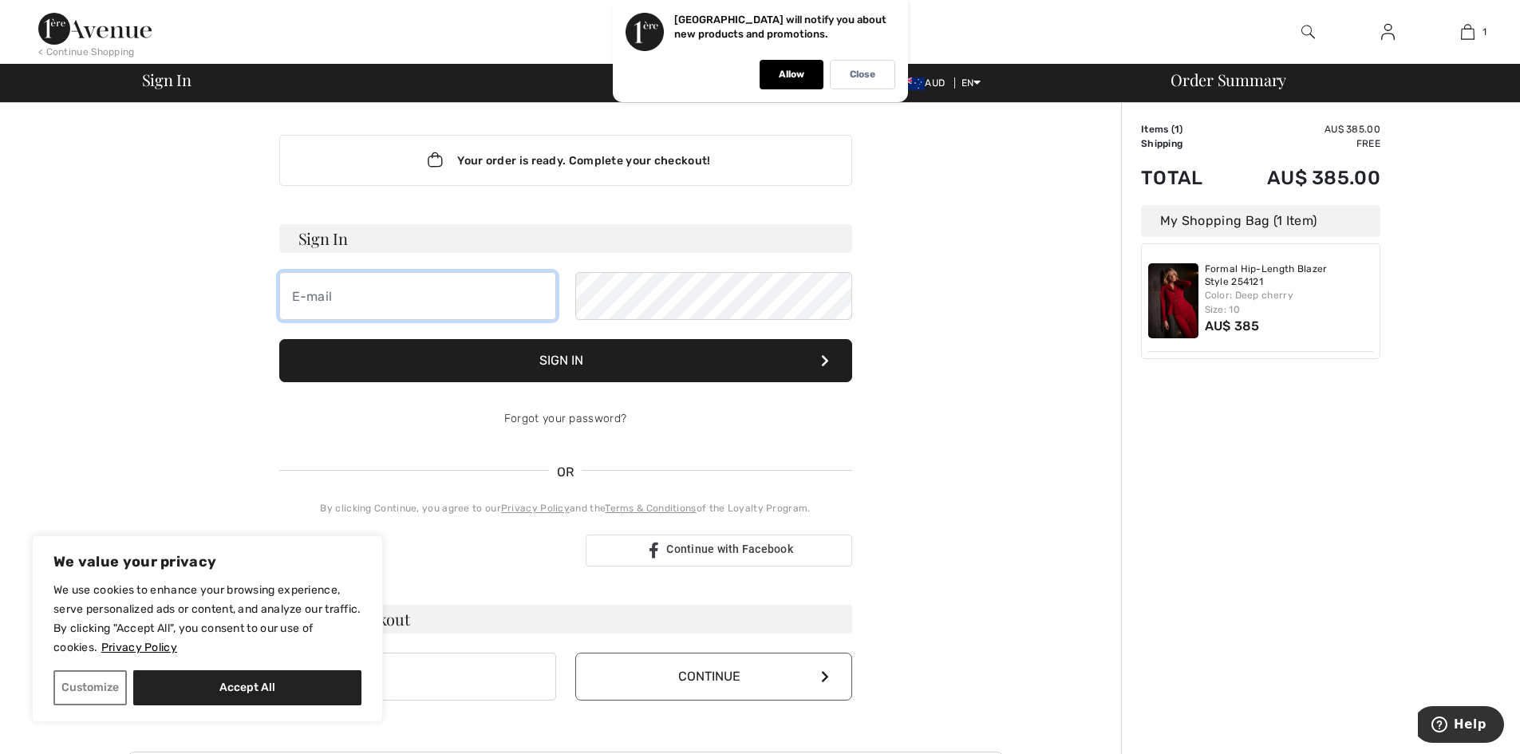
click at [384, 290] on input "email" at bounding box center [417, 296] width 277 height 48
type input "[EMAIL_ADDRESS][DOMAIN_NAME]"
click at [584, 367] on button "Sign In" at bounding box center [565, 360] width 573 height 43
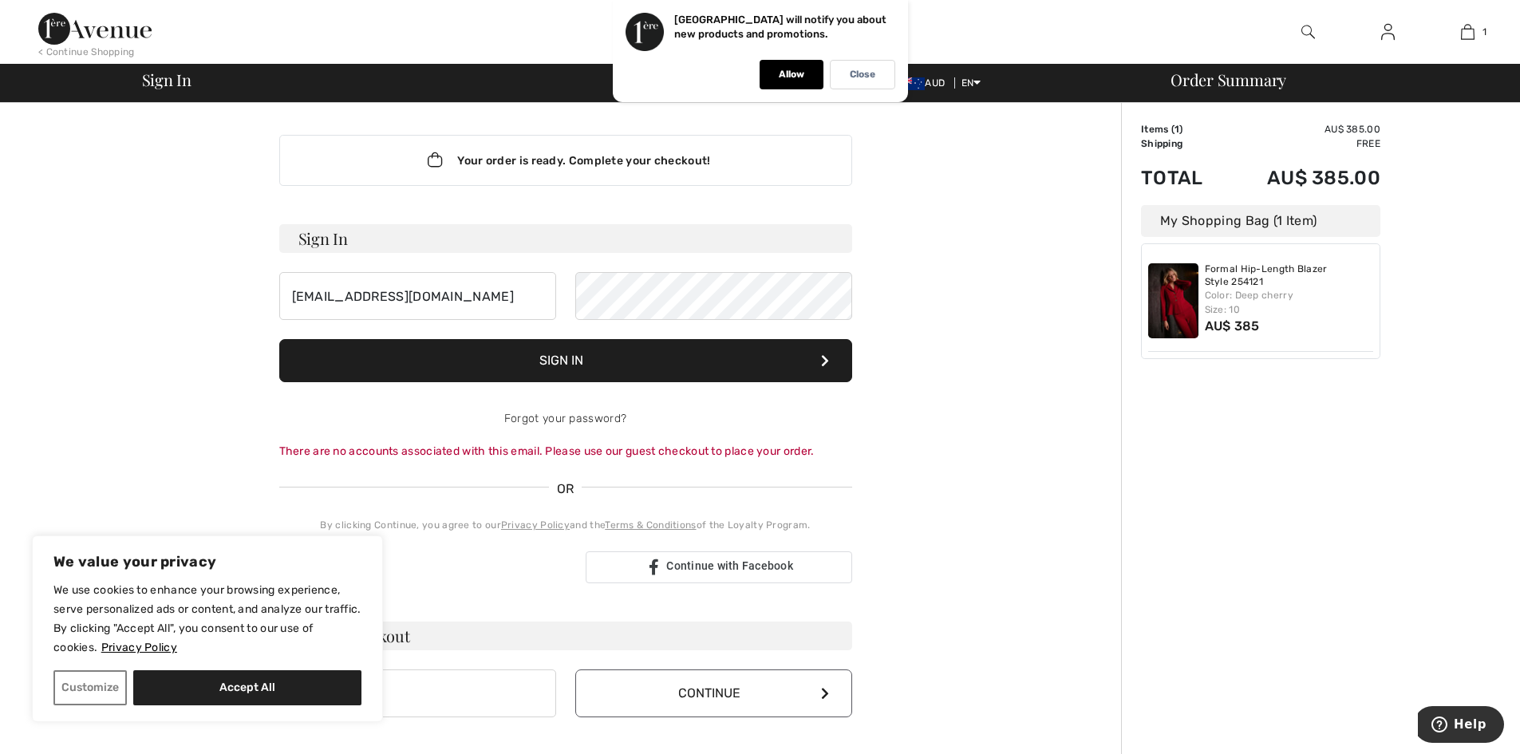
click at [961, 481] on div "Your order is ready. Complete your checkout! Sign In [EMAIL_ADDRESS][DOMAIN_NAM…" at bounding box center [566, 568] width 878 height 930
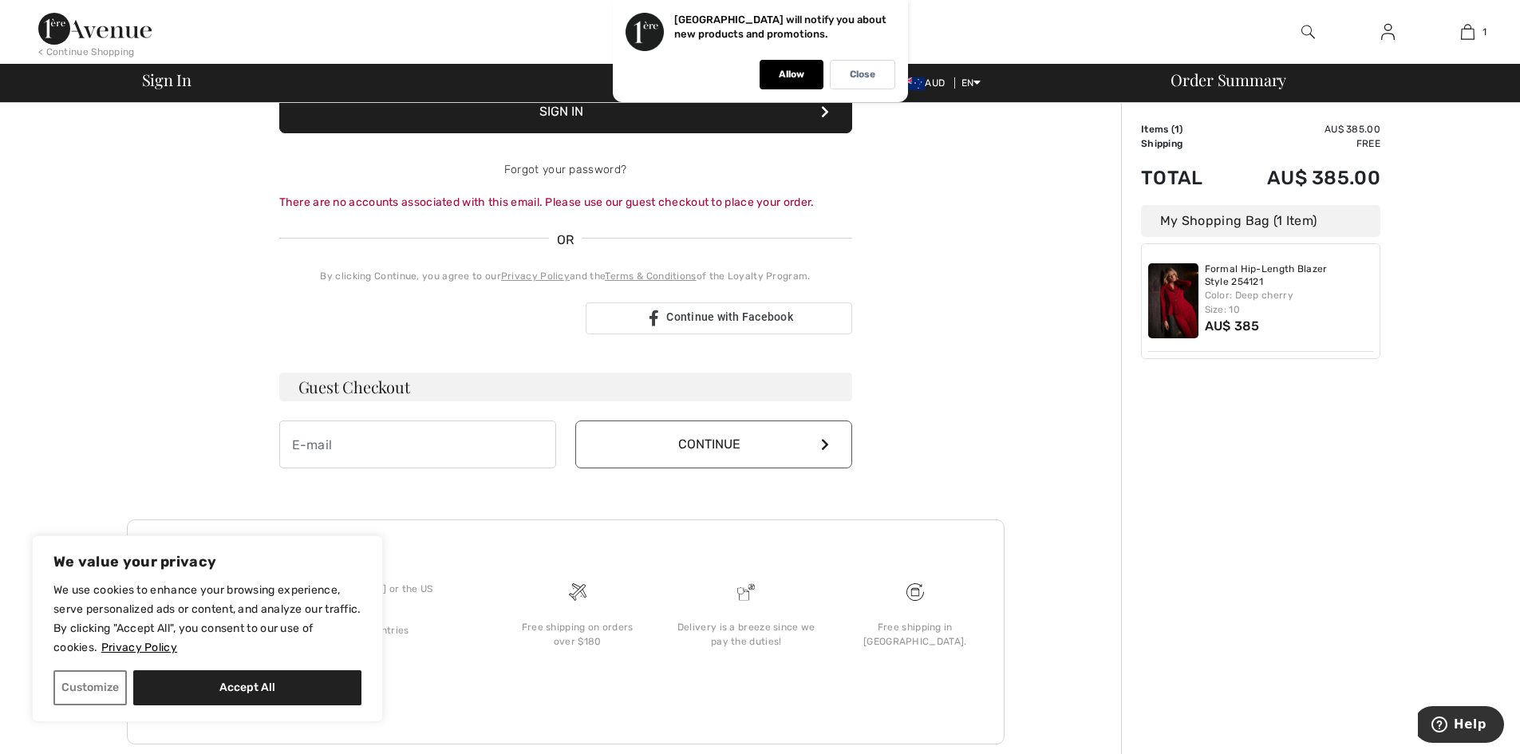
scroll to position [251, 0]
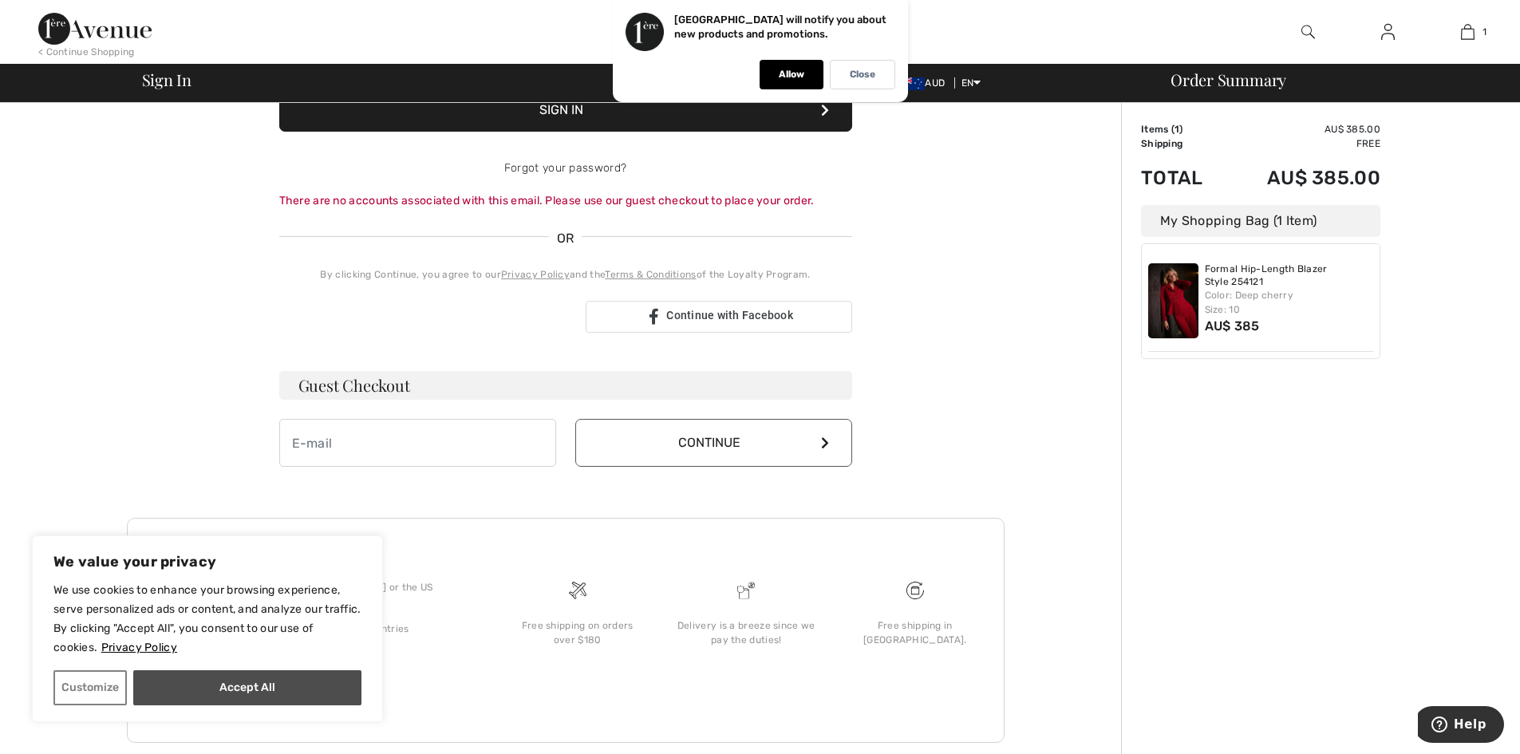
click at [188, 692] on button "Accept All" at bounding box center [247, 687] width 228 height 35
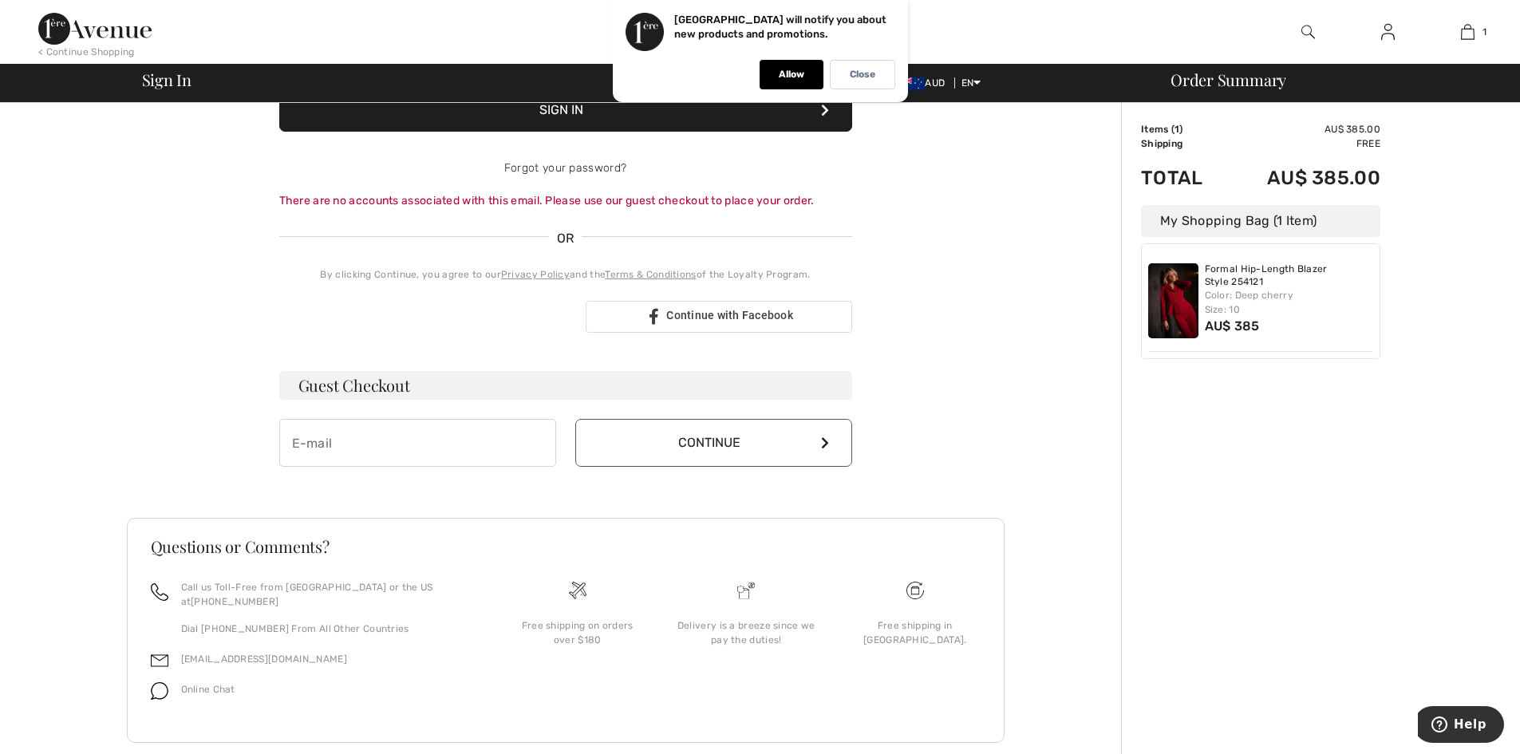
checkbox input "true"
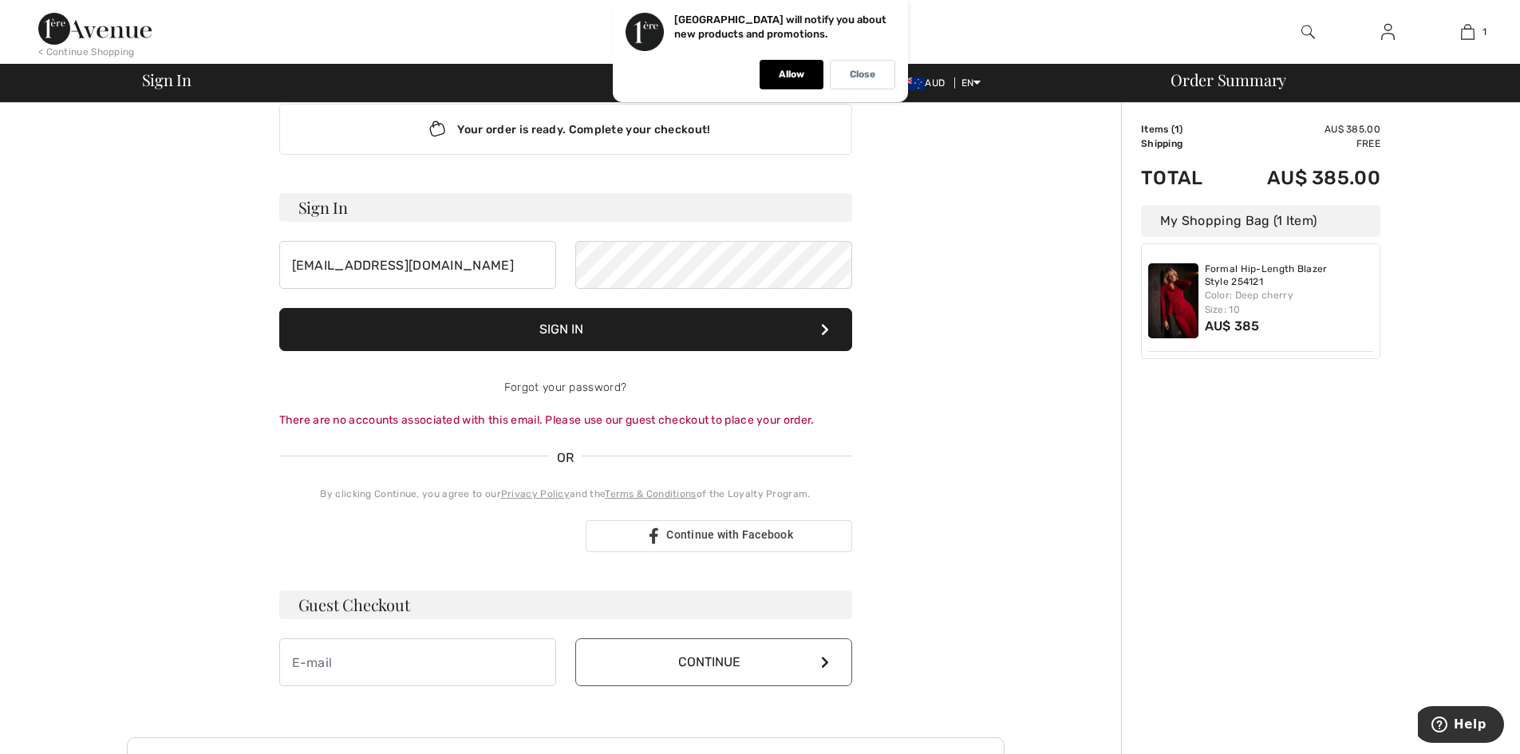
scroll to position [0, 0]
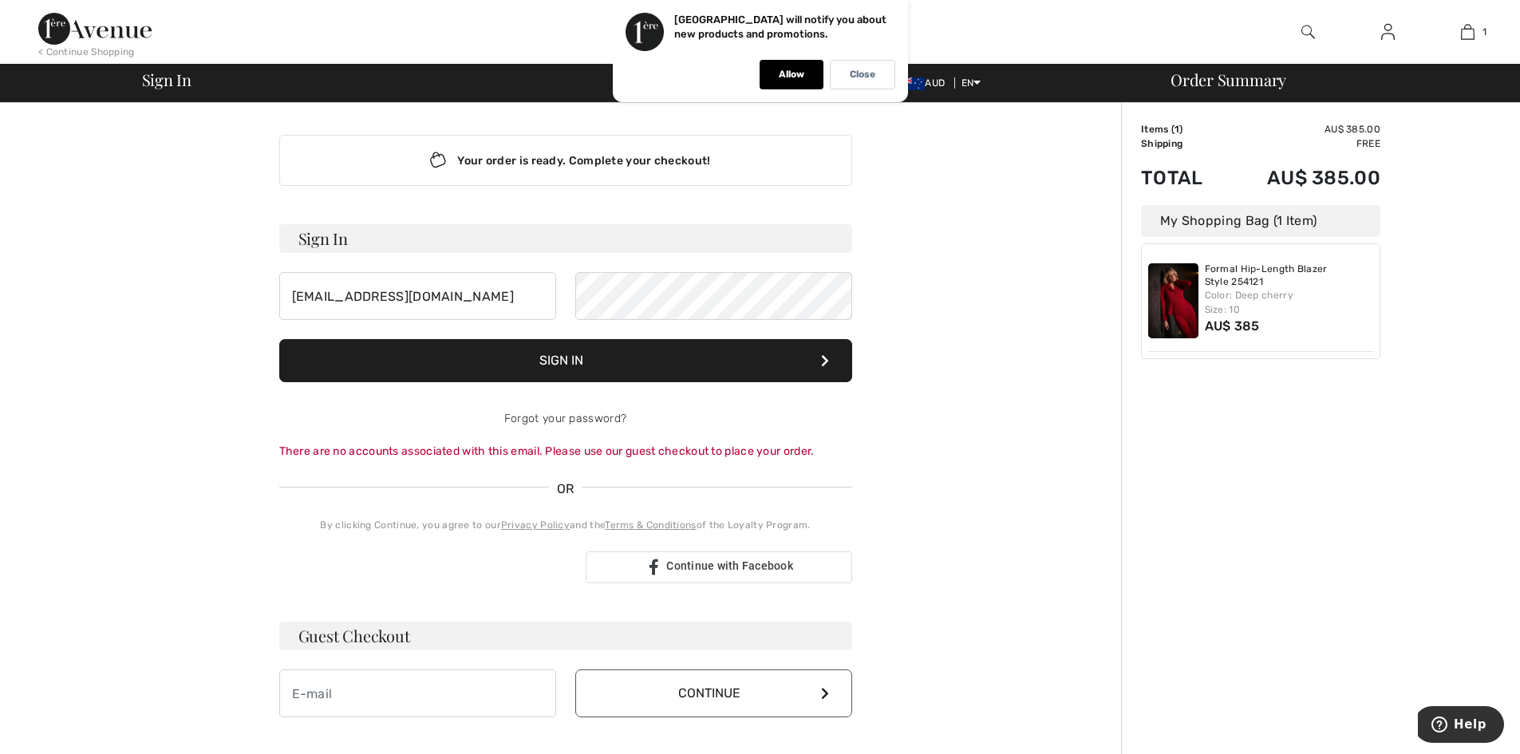
drag, startPoint x: 941, startPoint y: 286, endPoint x: 917, endPoint y: 164, distance: 125.2
click at [941, 286] on div "Your order is ready. Complete your checkout! Sign In [EMAIL_ADDRESS][DOMAIN_NAM…" at bounding box center [566, 568] width 878 height 930
click at [786, 69] on p "Allow" at bounding box center [792, 75] width 26 height 12
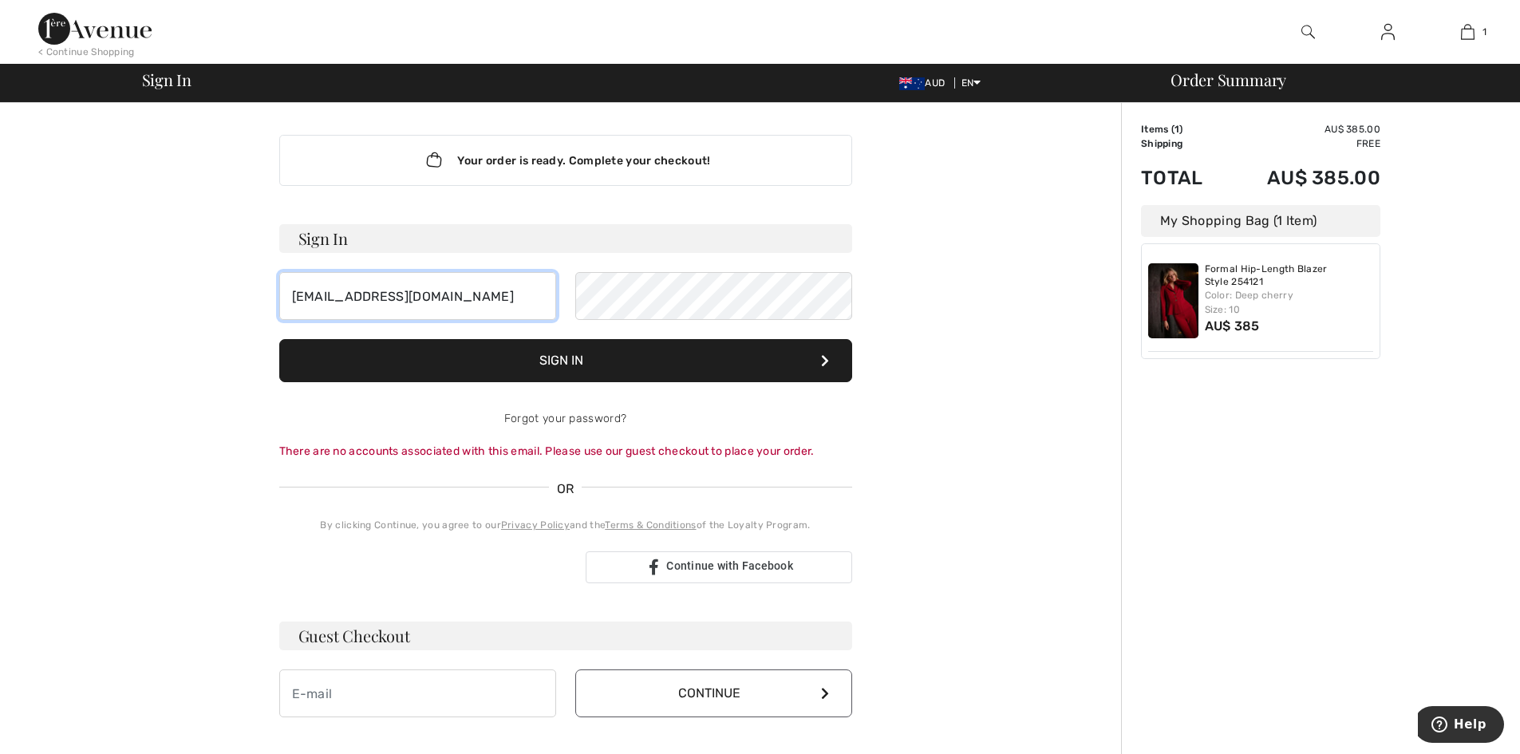
click at [336, 299] on input "[EMAIL_ADDRESS][DOMAIN_NAME]" at bounding box center [417, 296] width 277 height 48
type input "[EMAIL_ADDRESS][DOMAIN_NAME]"
click at [661, 354] on button "Sign In" at bounding box center [565, 360] width 573 height 43
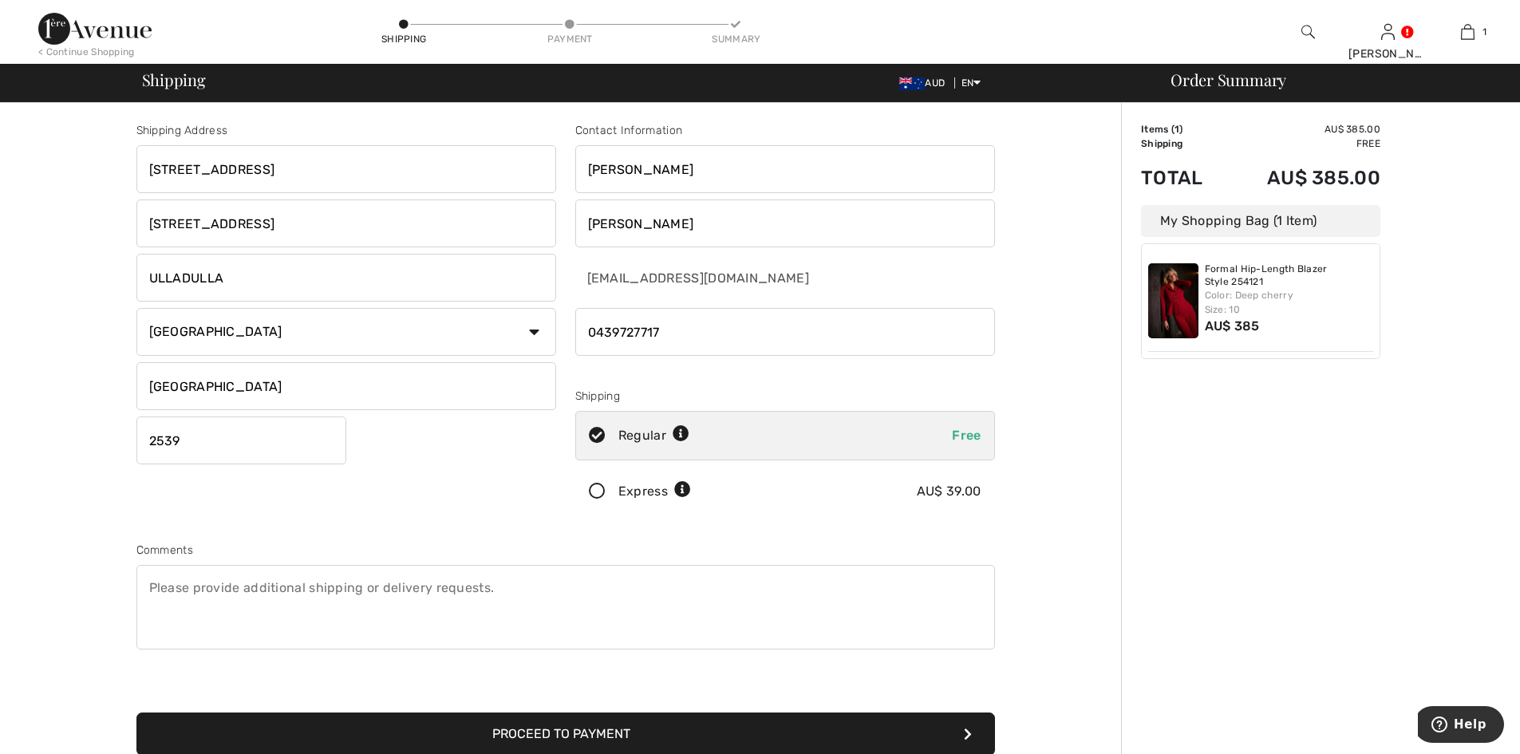
click at [598, 493] on icon at bounding box center [597, 491] width 42 height 17
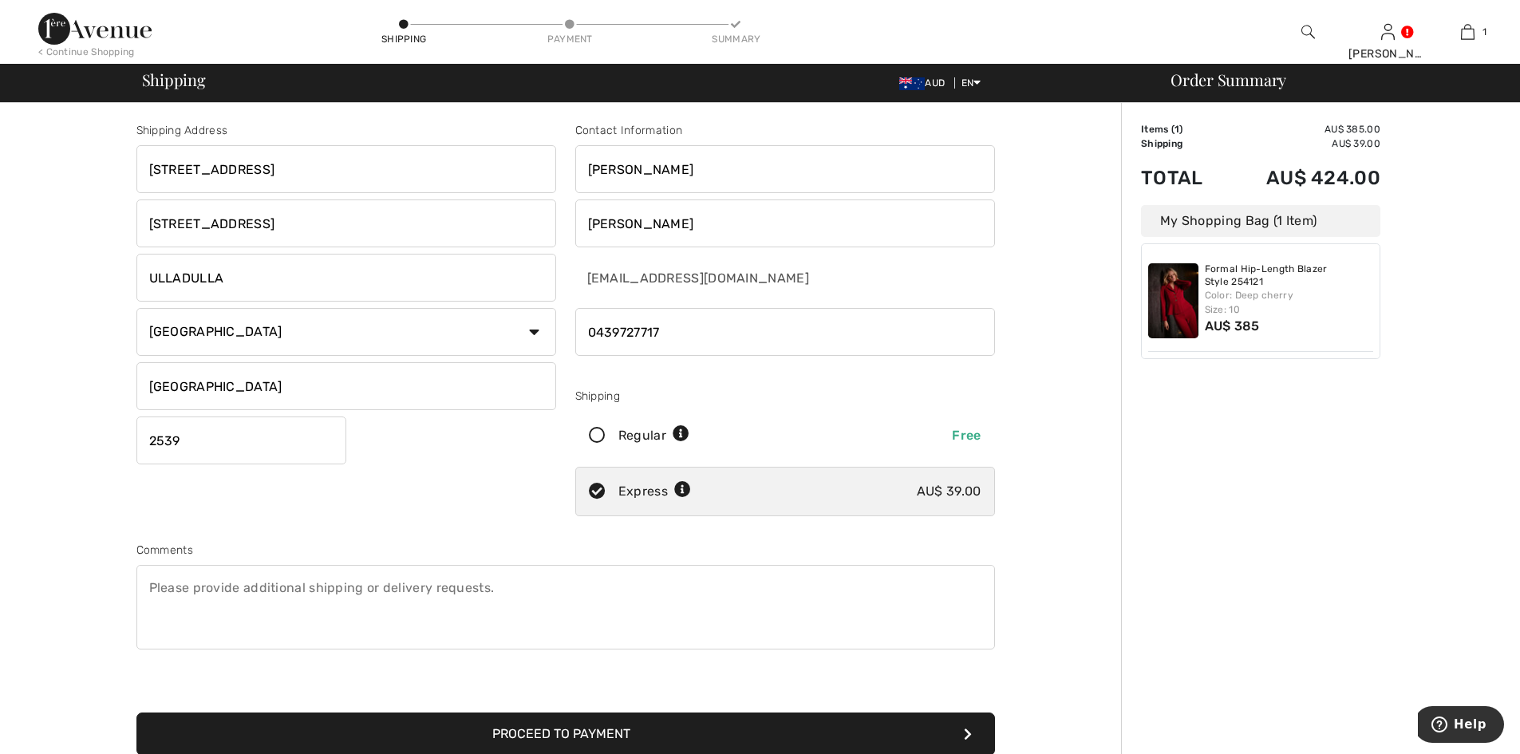
click at [596, 430] on icon at bounding box center [597, 436] width 42 height 17
radio input "true"
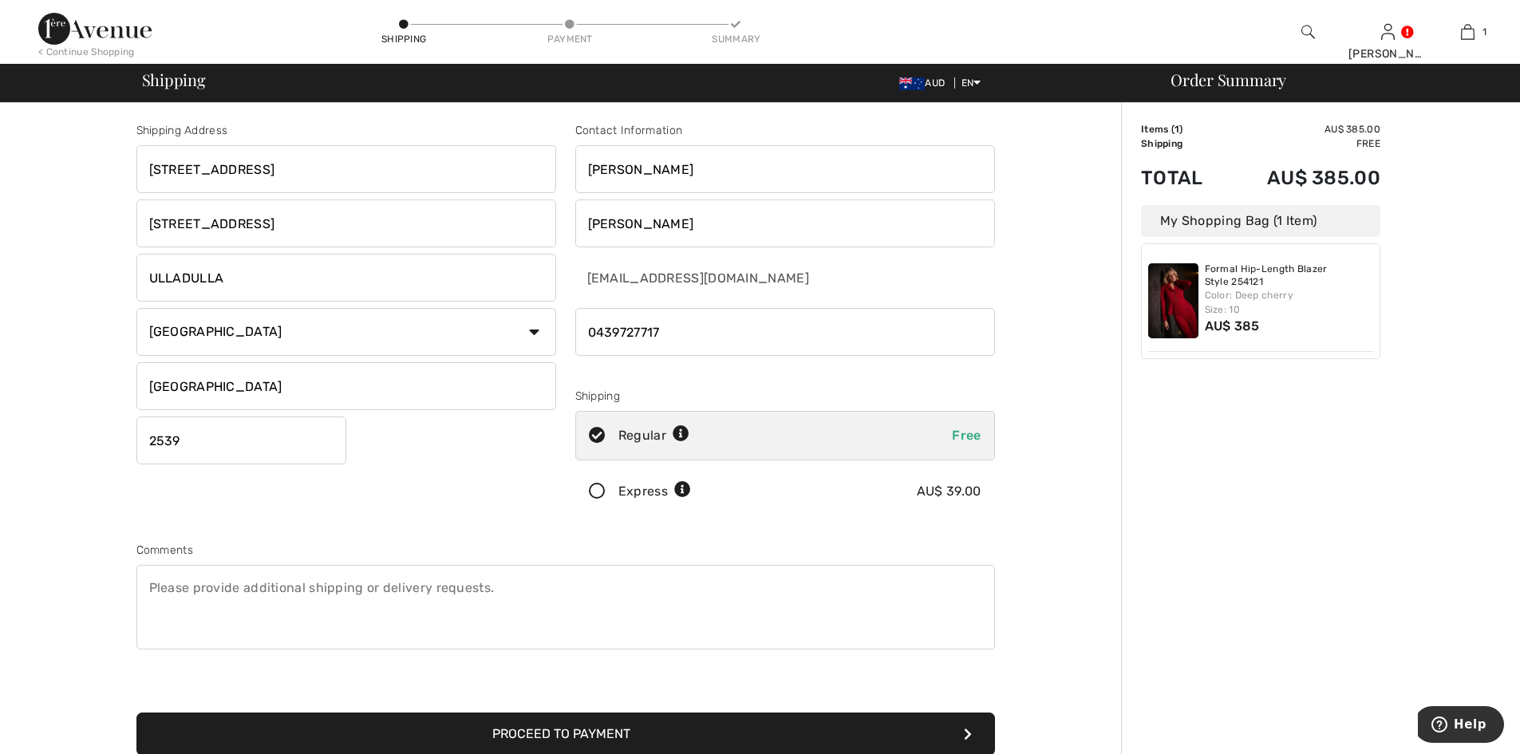
drag, startPoint x: 192, startPoint y: 168, endPoint x: 357, endPoint y: 179, distance: 165.5
click at [357, 179] on input "Unit 5, 259 Princes Highway" at bounding box center [346, 169] width 420 height 48
type input "Unit 5,"
click at [360, 319] on select "Country Canada United States Afghanistan Aland Islands Albania Algeria American…" at bounding box center [346, 332] width 420 height 48
click at [341, 282] on input "ULLADULLA" at bounding box center [346, 278] width 420 height 48
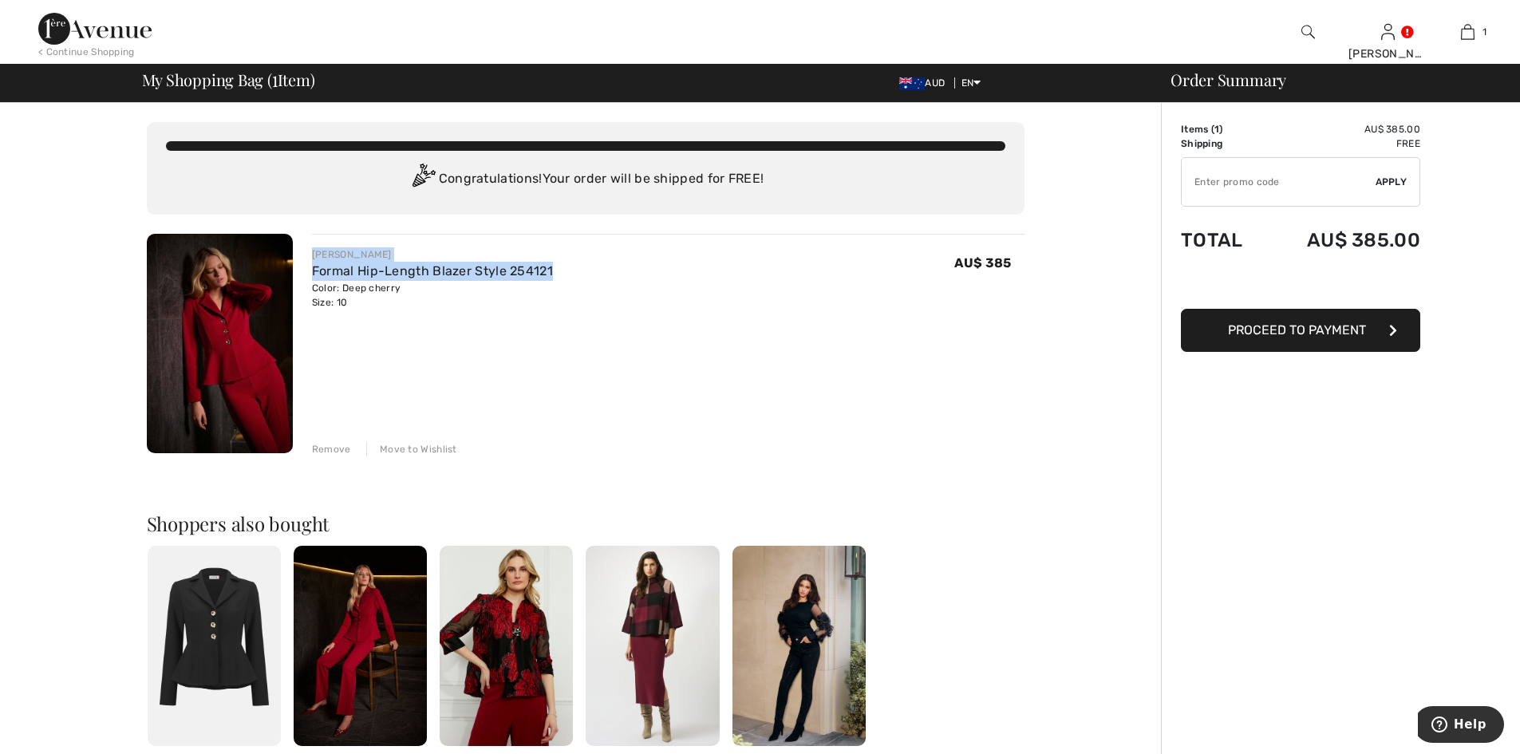
drag, startPoint x: 309, startPoint y: 249, endPoint x: 590, endPoint y: 272, distance: 281.8
click at [590, 272] on div "JOSEPH RIBKOFF Formal Hip-Length Blazer Style 254121 Color: Deep cherry Size: 1…" at bounding box center [659, 345] width 732 height 223
drag, startPoint x: 506, startPoint y: 260, endPoint x: 341, endPoint y: 264, distance: 164.4
click at [341, 264] on link "Formal Hip-Length Blazer Style 254121" at bounding box center [432, 270] width 241 height 15
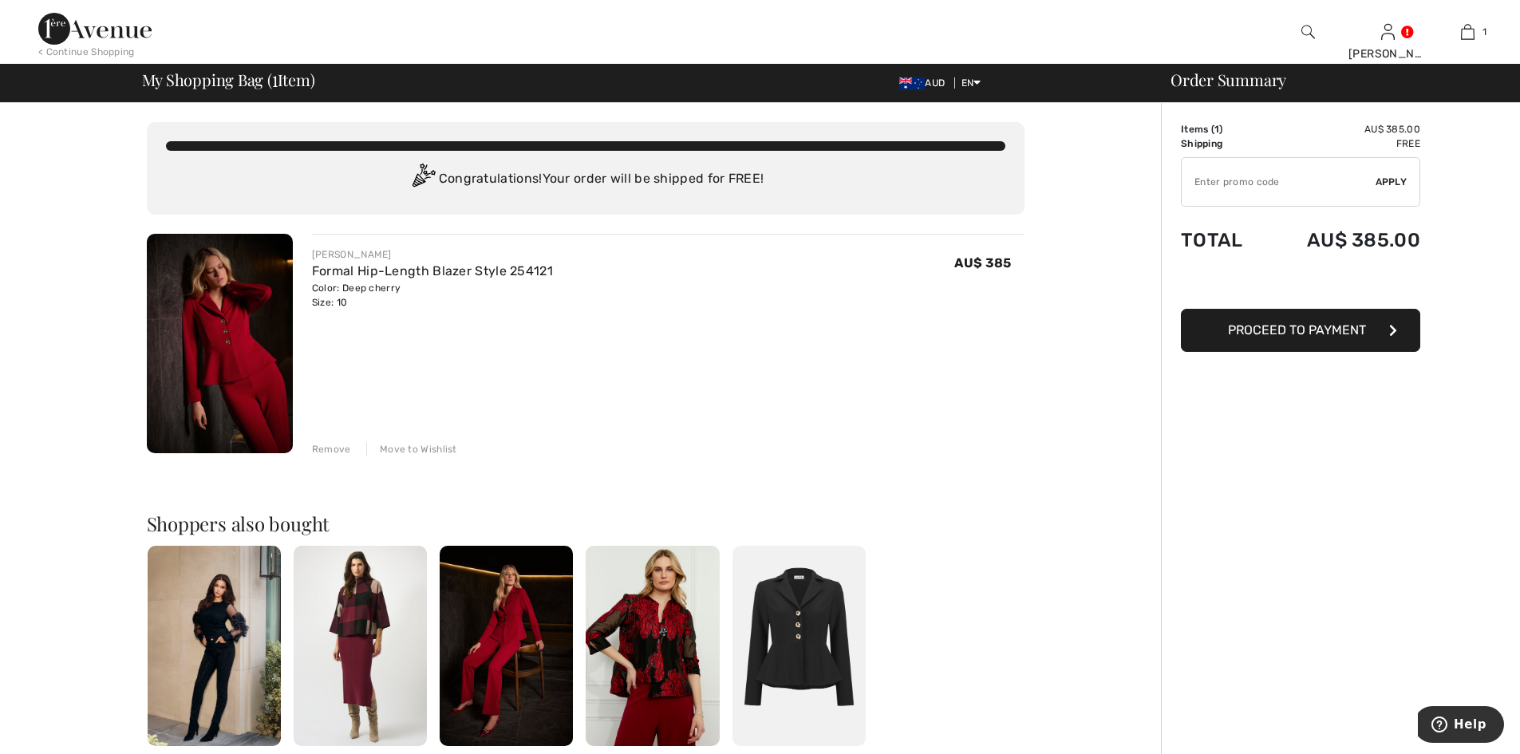
drag, startPoint x: 313, startPoint y: 254, endPoint x: 435, endPoint y: 294, distance: 128.2
click at [435, 294] on div "JOSEPH RIBKOFF Formal Hip-Length Blazer Style 254121 Color: Deep cherry Size: 1…" at bounding box center [432, 278] width 241 height 62
copy div "JOSEPH RIBKOFF Formal Hip-Length Blazer Style 254121 Color: Deep cherry"
click at [202, 310] on img at bounding box center [220, 343] width 146 height 219
